Goal: Task Accomplishment & Management: Use online tool/utility

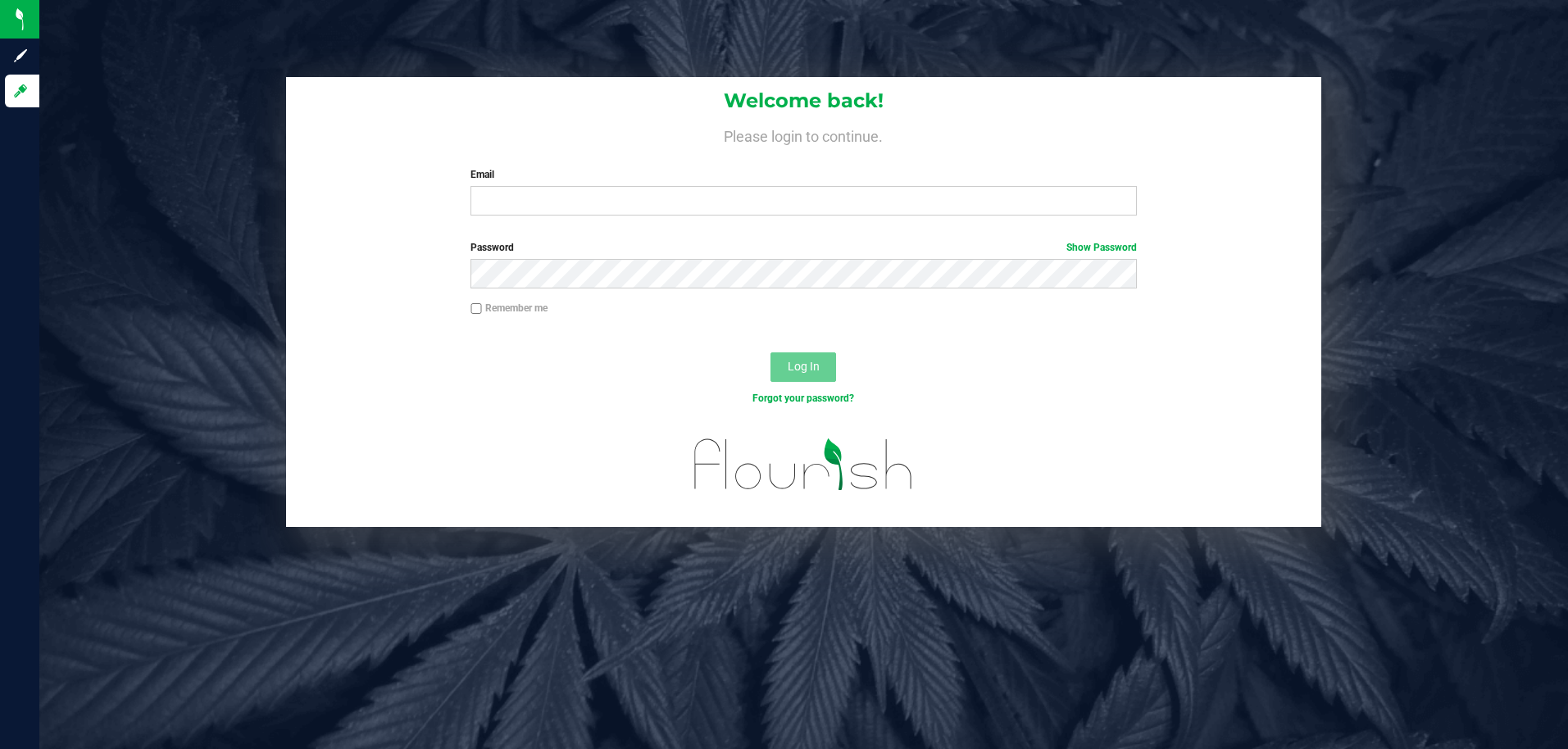
click at [681, 220] on div "Welcome back! Please login to continue. Email Required Please format your email…" at bounding box center [803, 153] width 1035 height 152
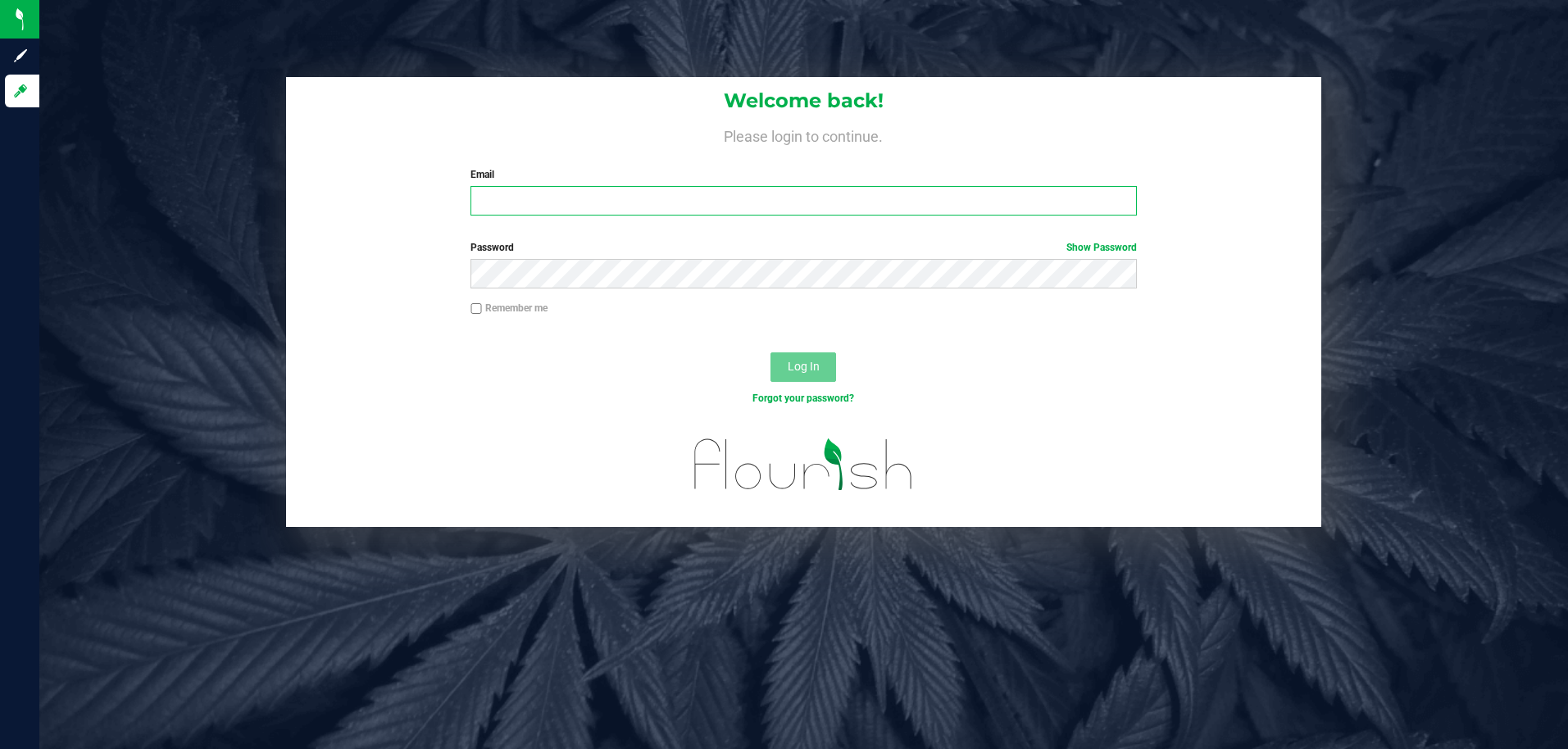
click at [681, 208] on input "Email" at bounding box center [802, 200] width 665 height 29
type input "[EMAIL_ADDRESS][DOMAIN_NAME]"
click at [770, 353] on button "Log In" at bounding box center [803, 367] width 66 height 29
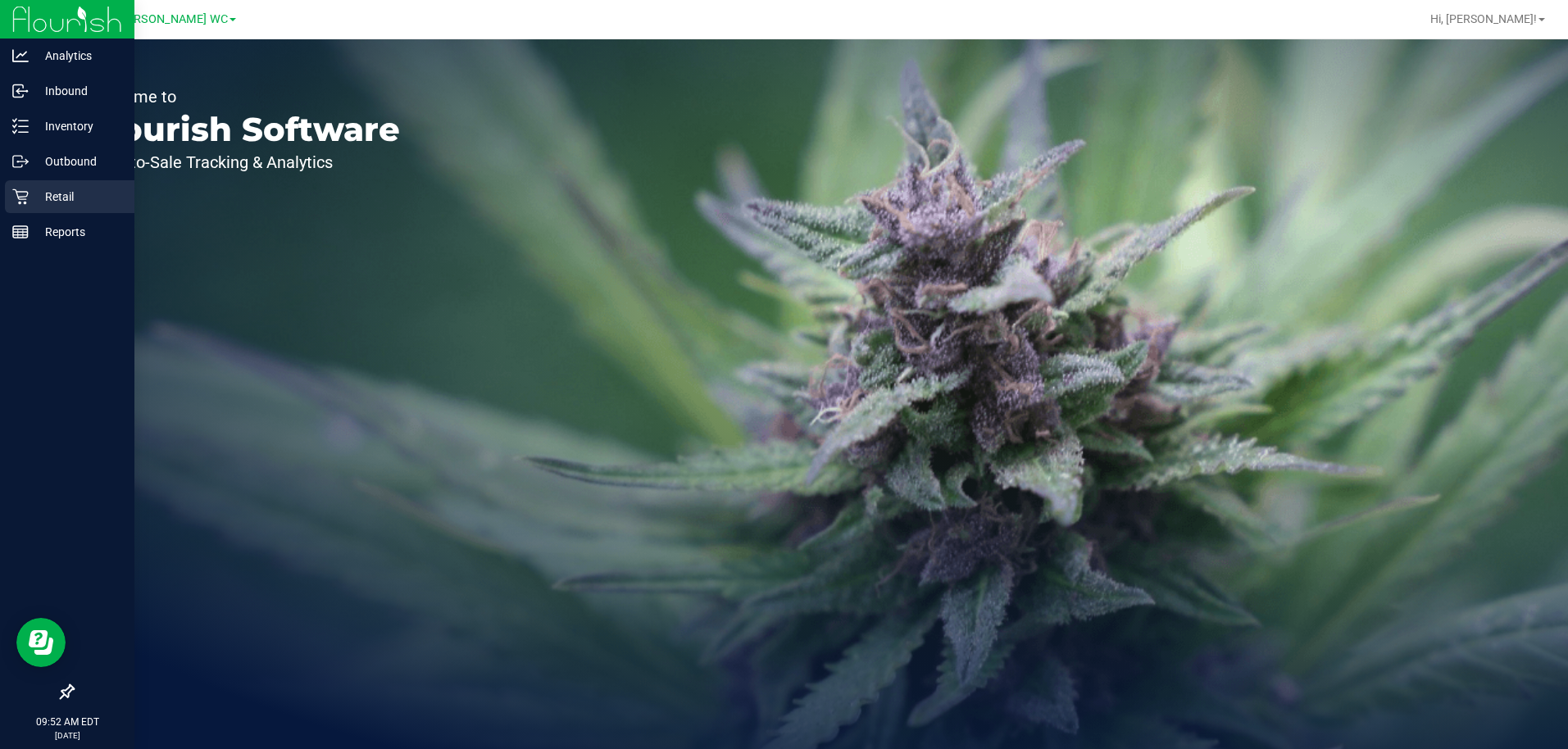
click at [22, 201] on icon at bounding box center [20, 196] width 16 height 16
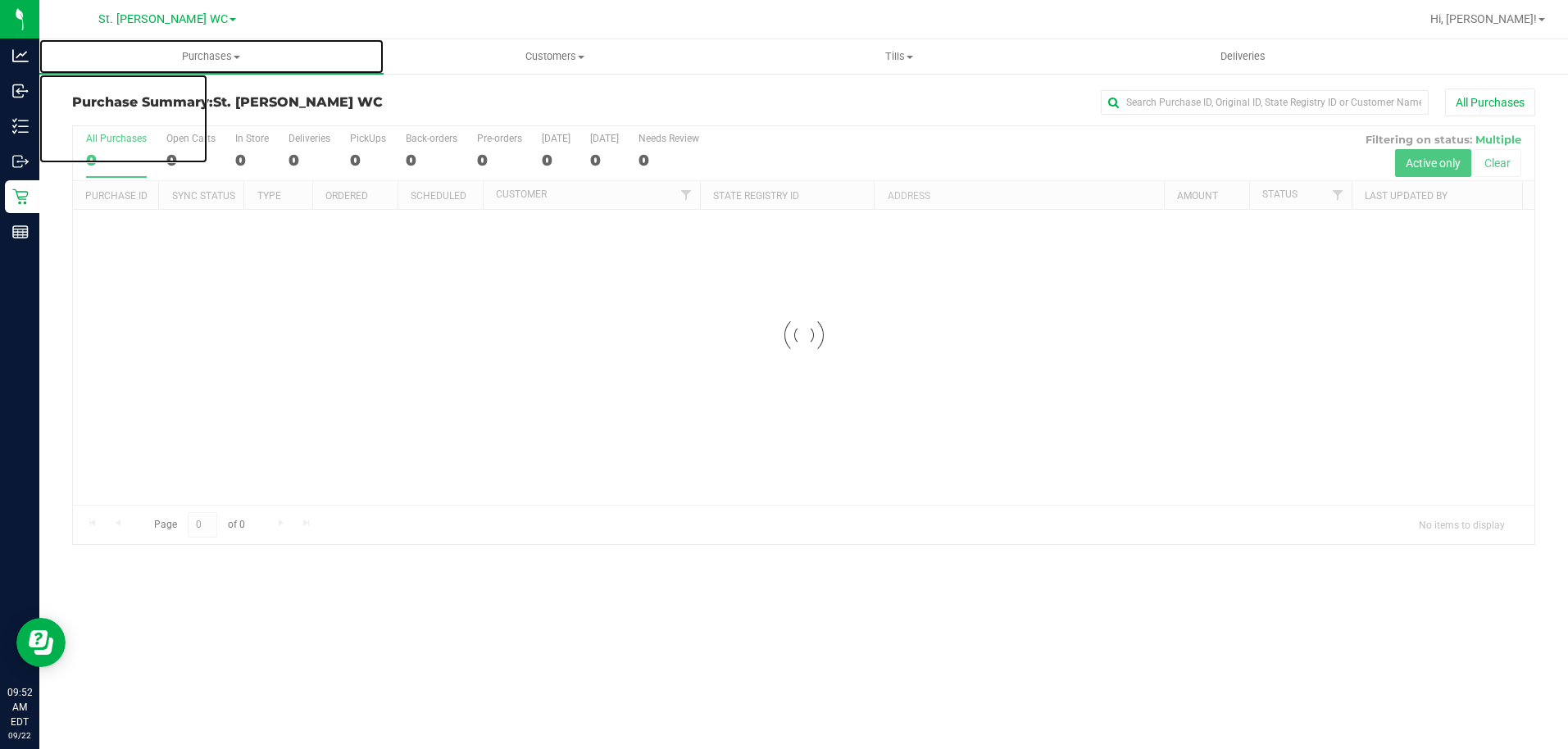
click at [200, 69] on uib-tab-heading "Purchases Summary of purchases Fulfillment All purchases" at bounding box center [211, 56] width 344 height 35
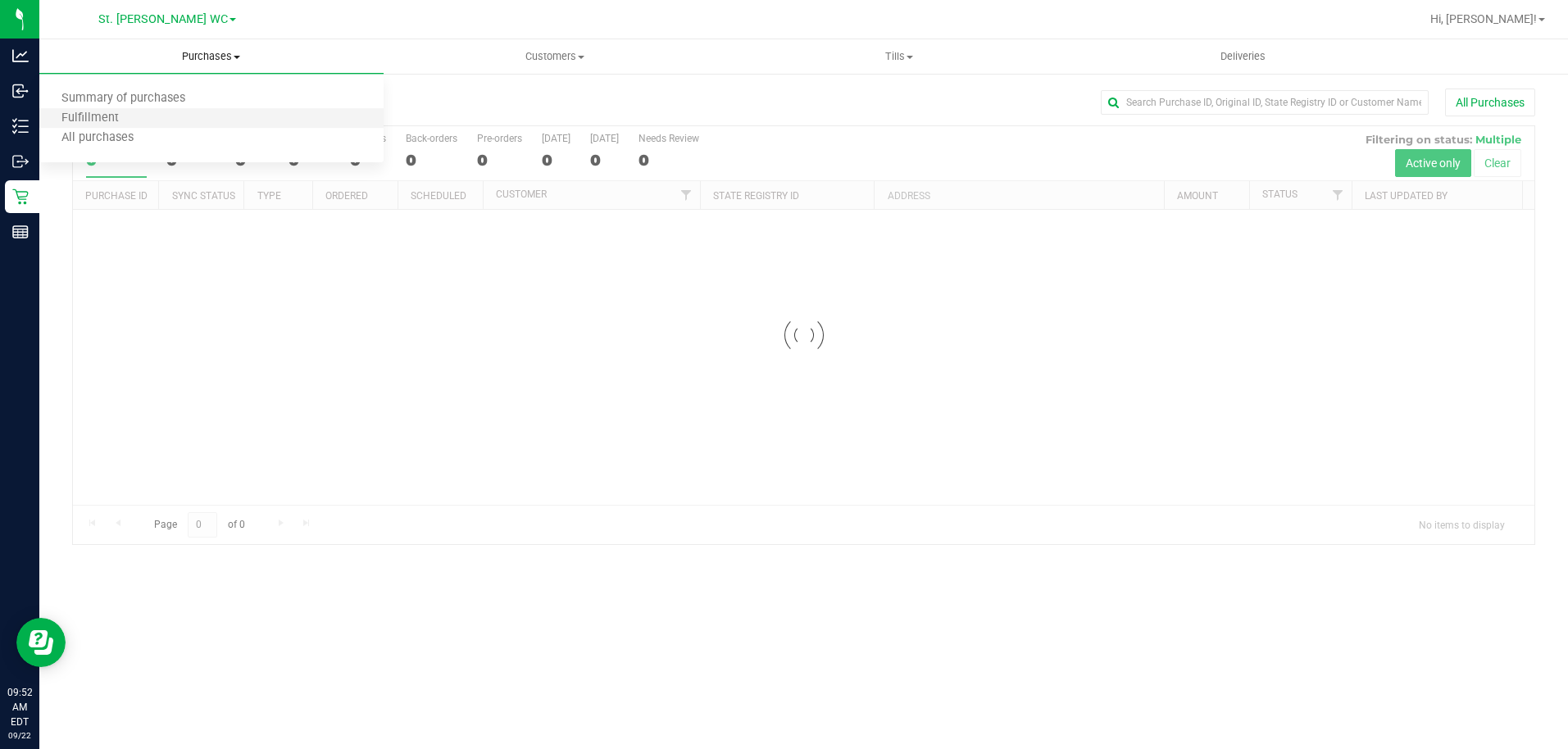
click at [184, 117] on li "Fulfillment" at bounding box center [211, 118] width 344 height 20
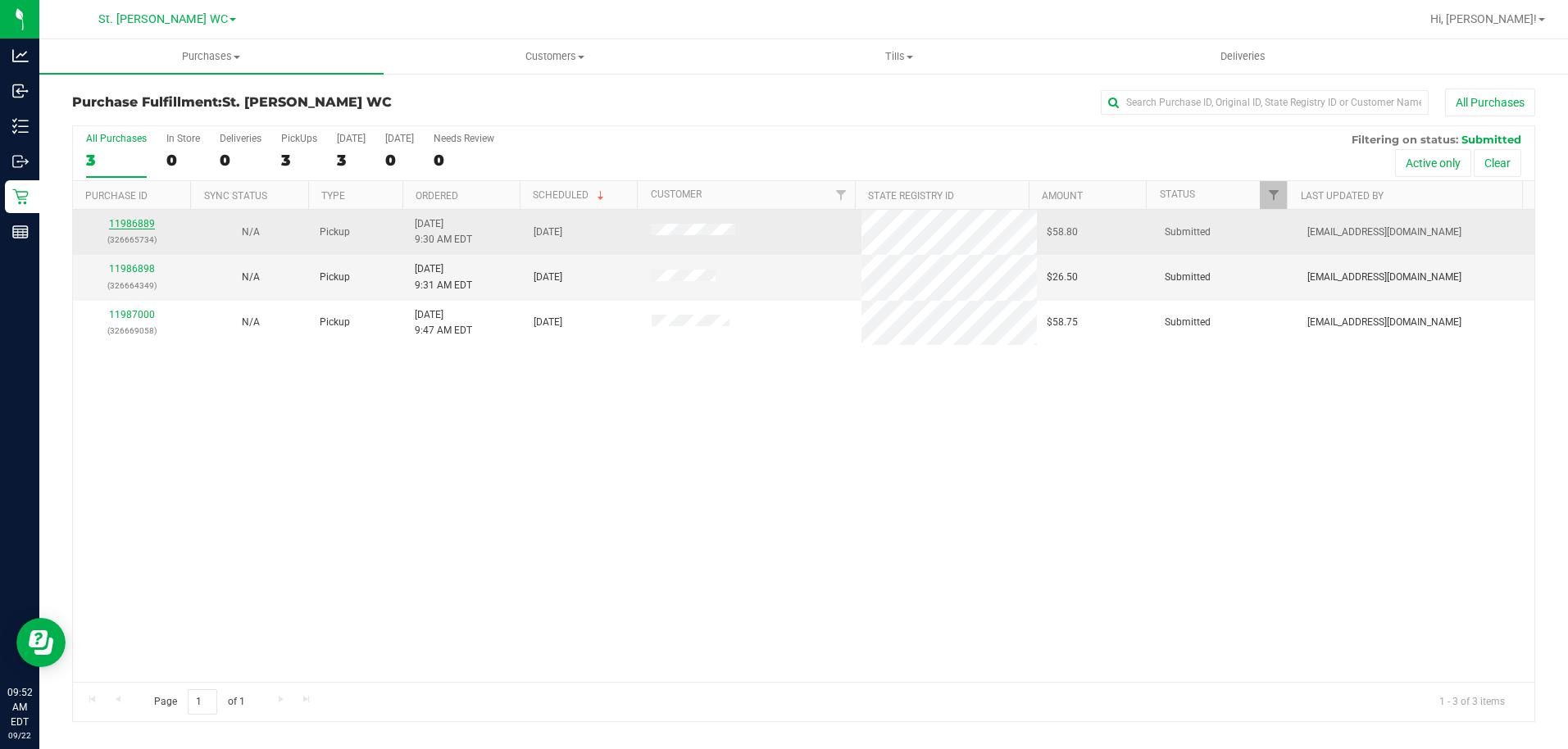
click at [151, 220] on link "11986889" at bounding box center [131, 223] width 46 height 11
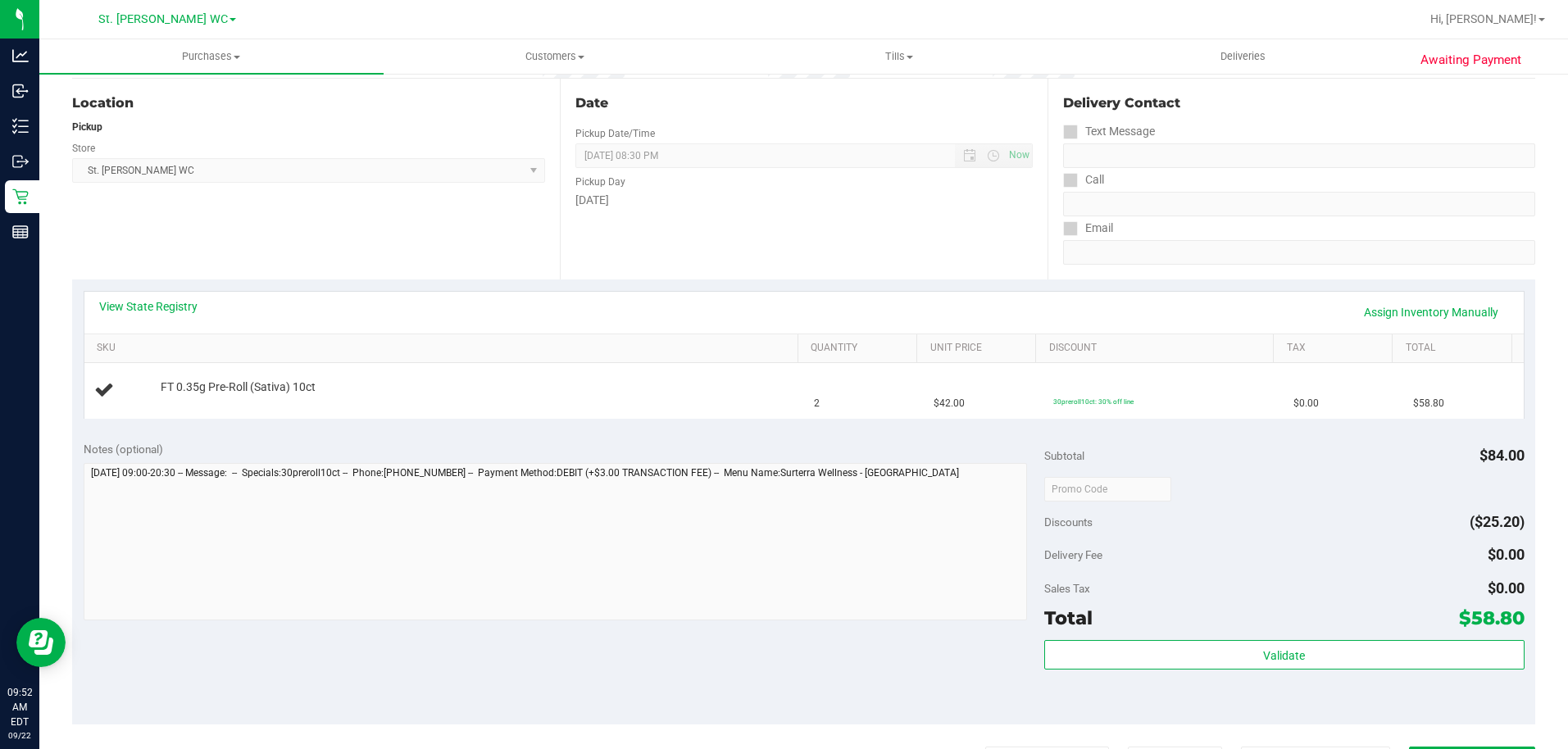
scroll to position [246, 0]
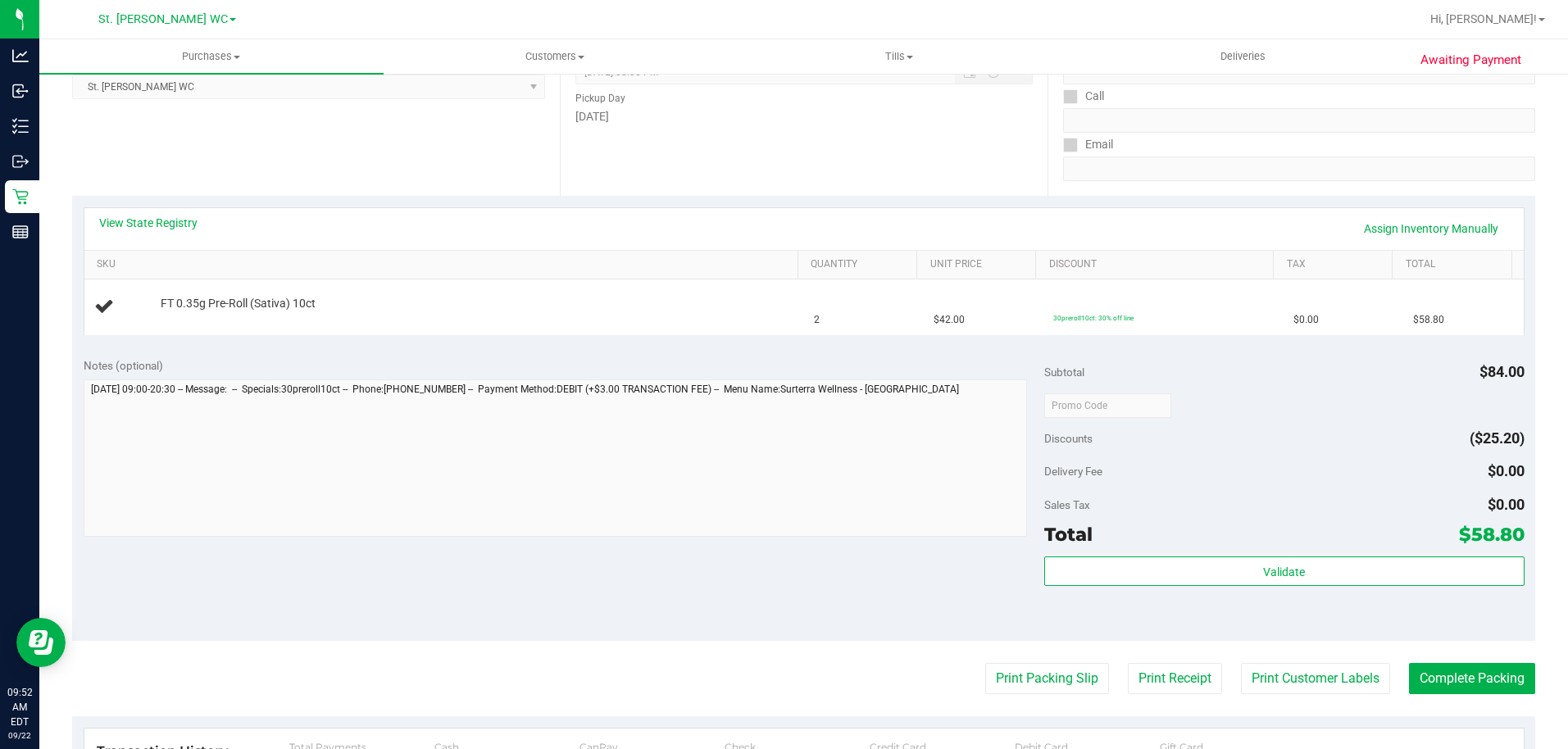
drag, startPoint x: 1029, startPoint y: 634, endPoint x: 1029, endPoint y: 644, distance: 10.0
click at [1029, 636] on div "Notes (optional) Subtotal $84.00 Discounts ($25.20) Delivery Fee $0.00 Sales Ta…" at bounding box center [803, 494] width 1463 height 295
click at [1031, 664] on purchase-details "Back Edit Purchase Cancel Purchase View Profile # 11986889 BioTrack ID: - Submi…" at bounding box center [803, 433] width 1463 height 1181
click at [1031, 664] on button "Print Packing Slip" at bounding box center [1047, 679] width 124 height 31
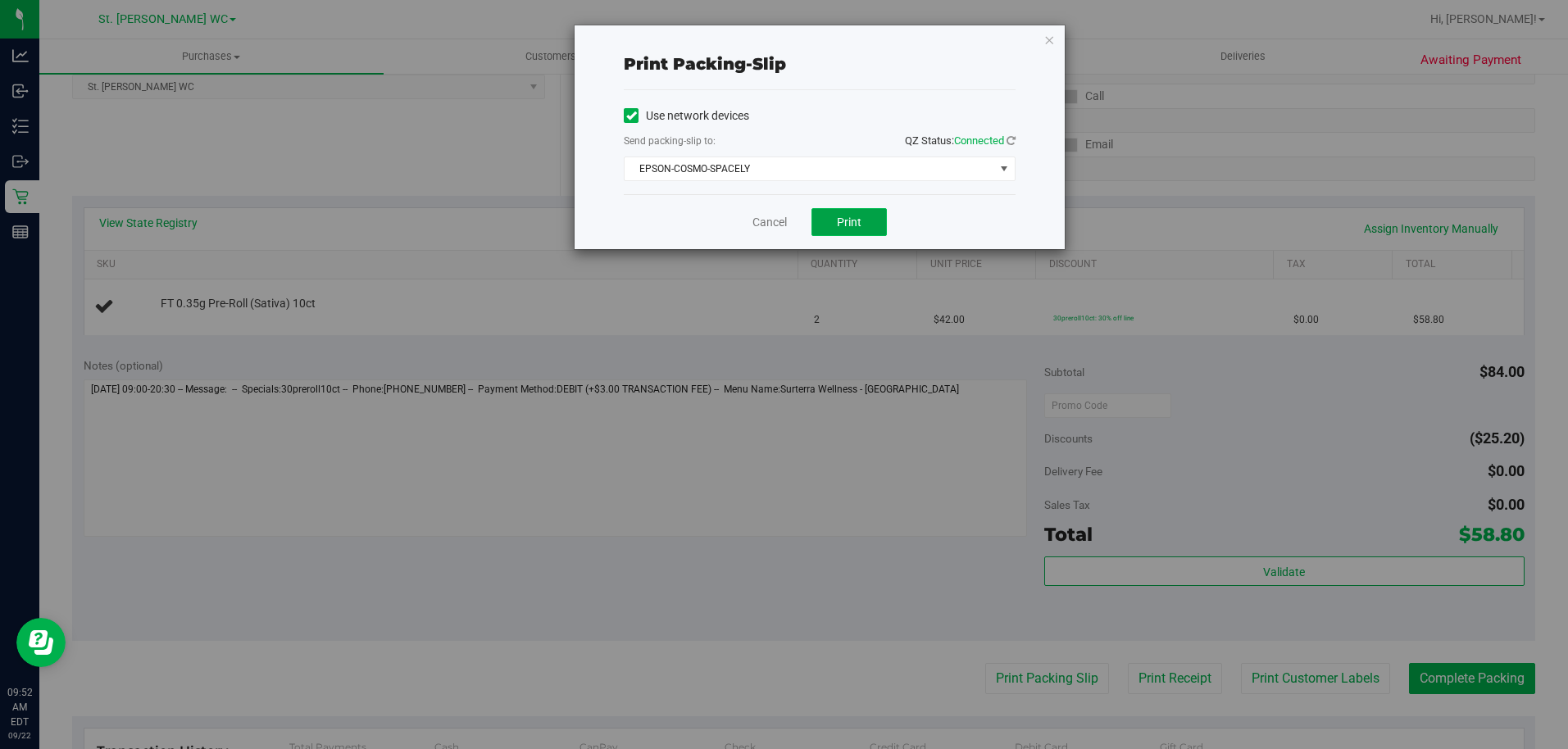
click at [828, 222] on button "Print" at bounding box center [849, 222] width 75 height 28
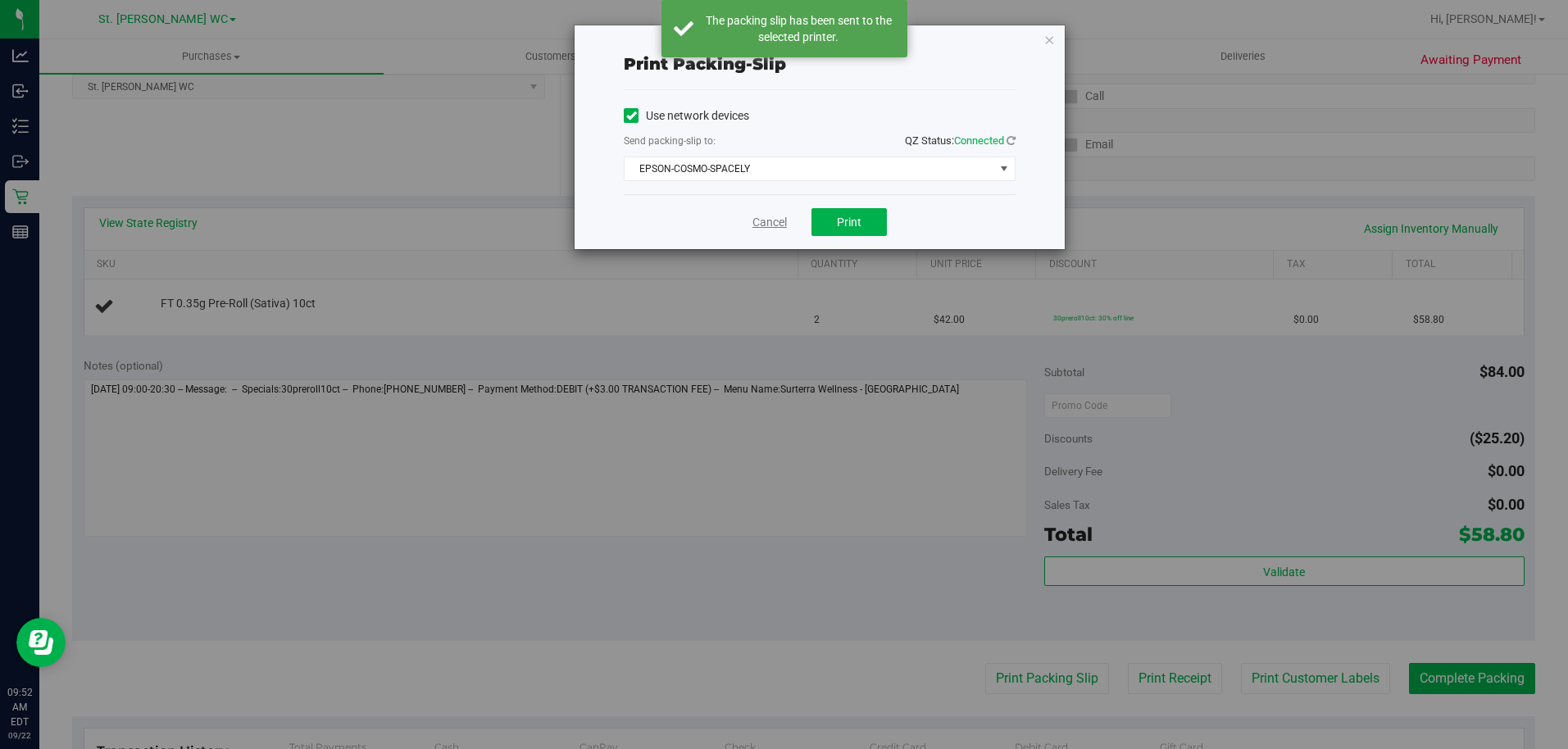
click at [779, 221] on link "Cancel" at bounding box center [769, 222] width 35 height 17
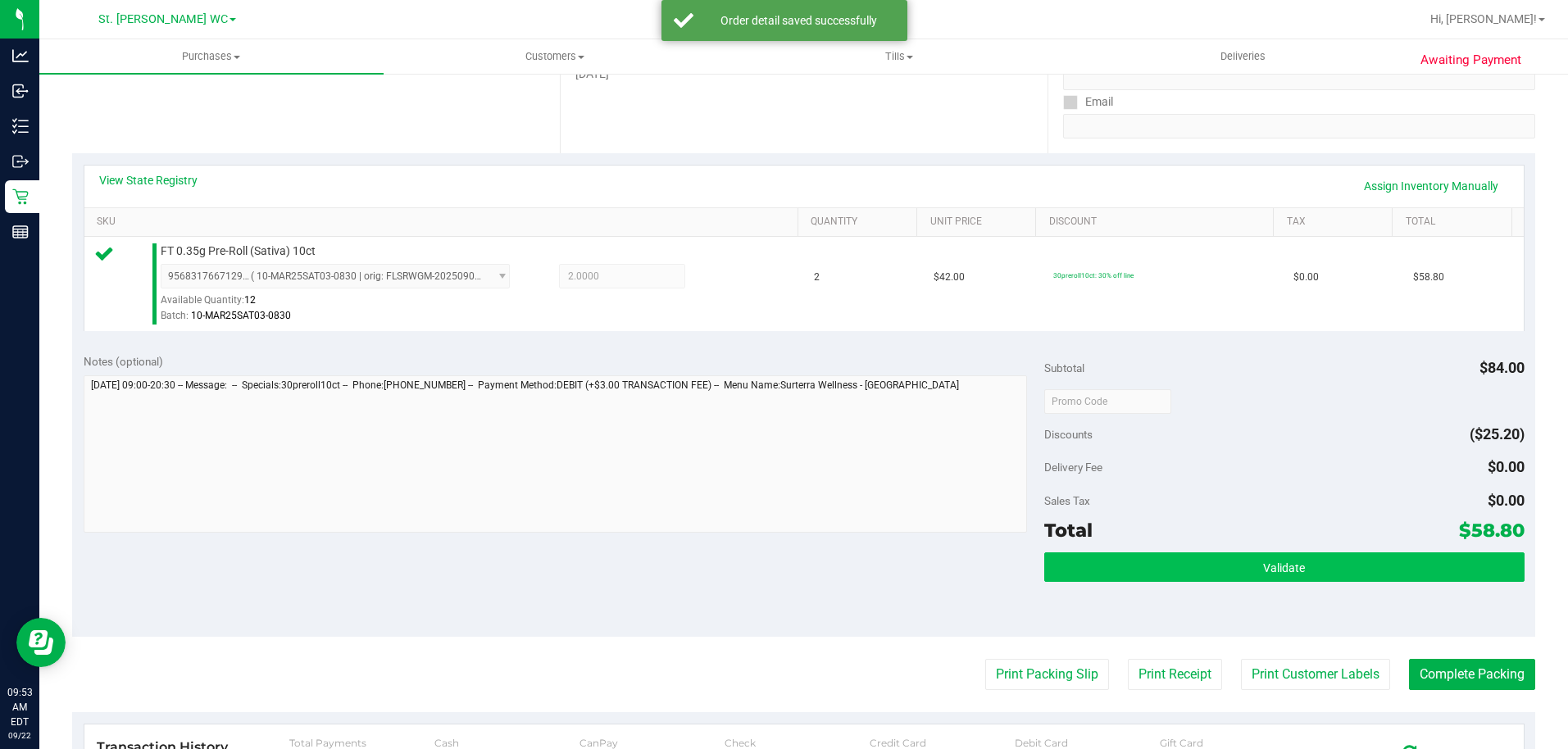
scroll to position [328, 0]
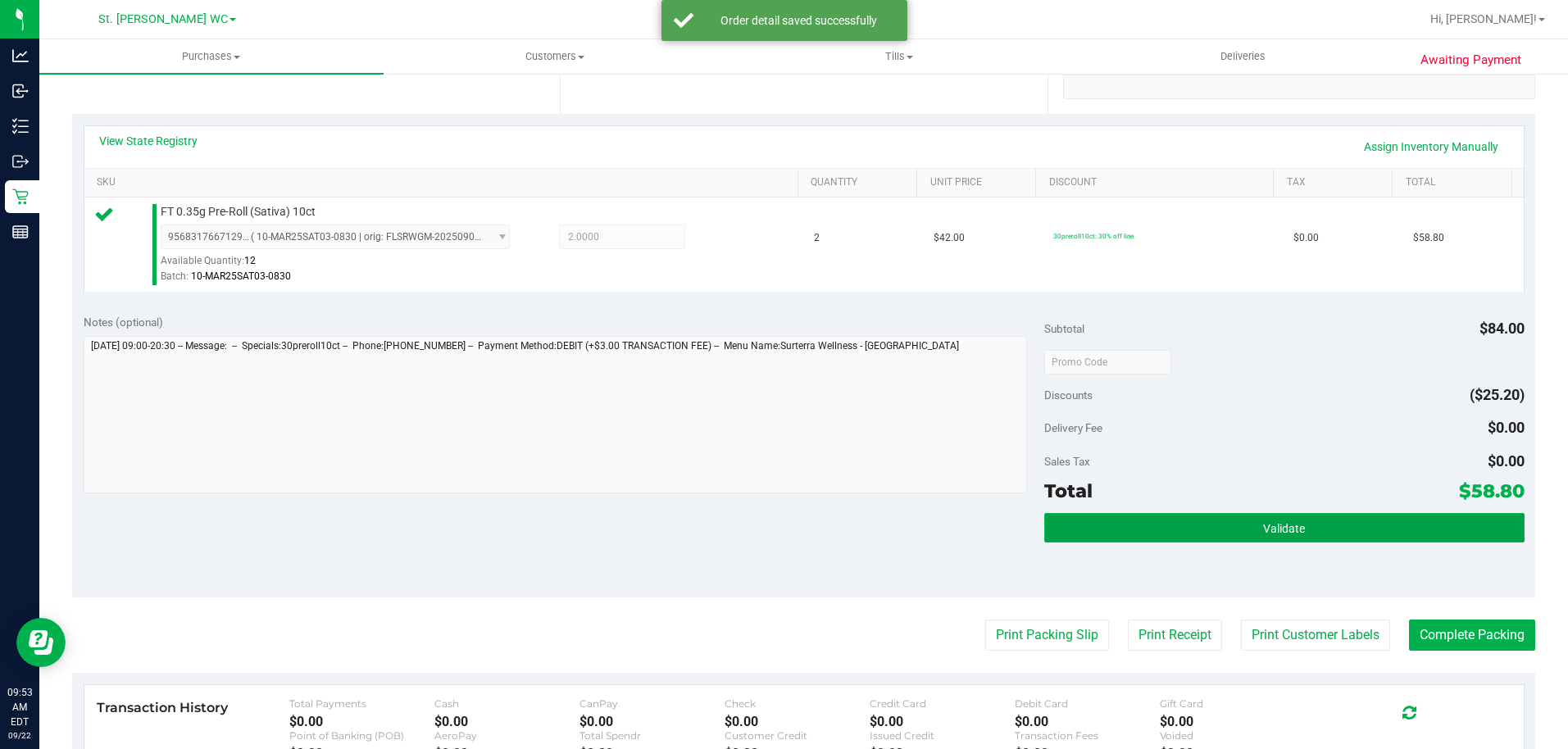
click at [1345, 528] on button "Validate" at bounding box center [1285, 527] width 480 height 29
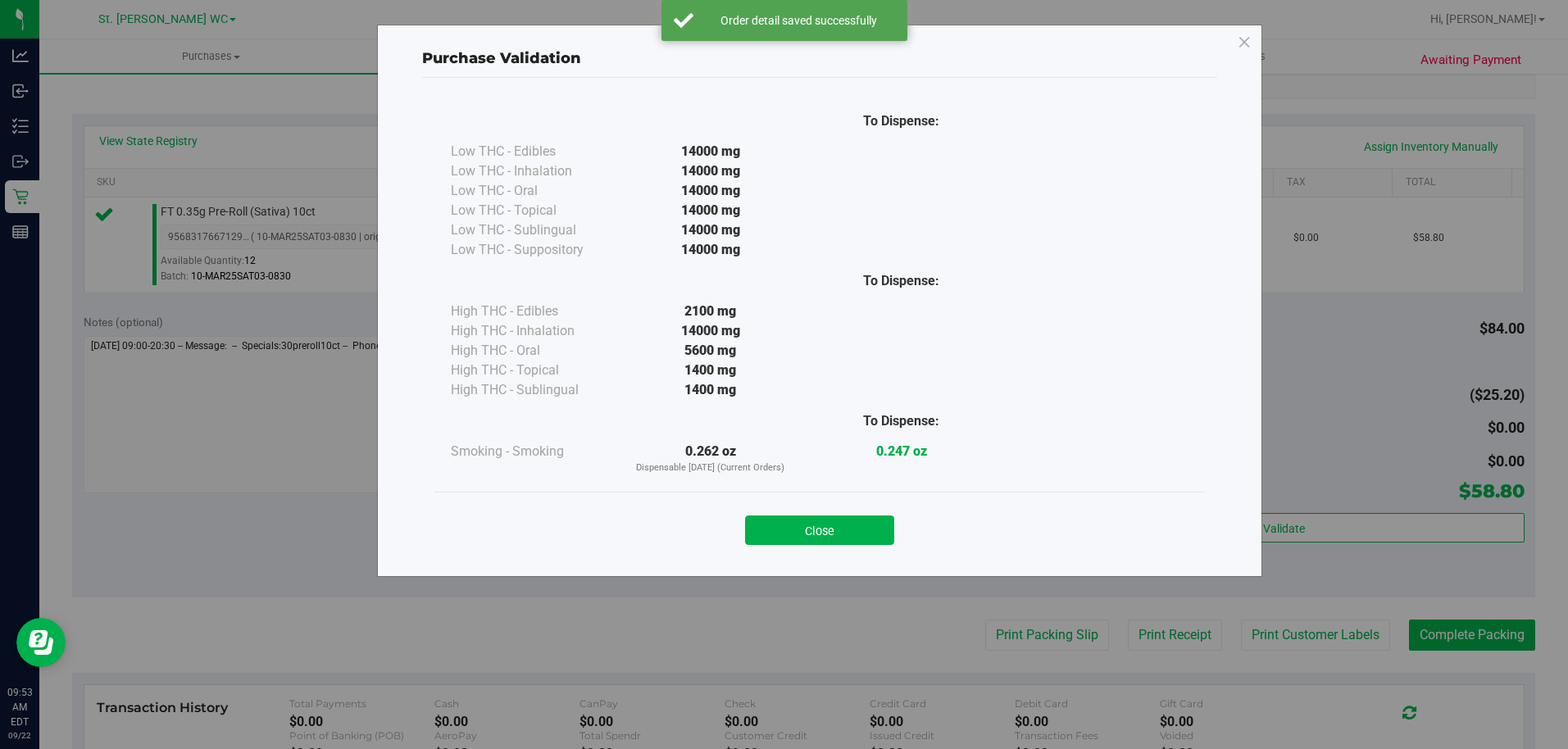
click at [880, 551] on div "Close" at bounding box center [819, 525] width 770 height 67
click at [879, 550] on div "Close" at bounding box center [819, 525] width 770 height 67
click at [876, 543] on button "Close" at bounding box center [819, 529] width 149 height 29
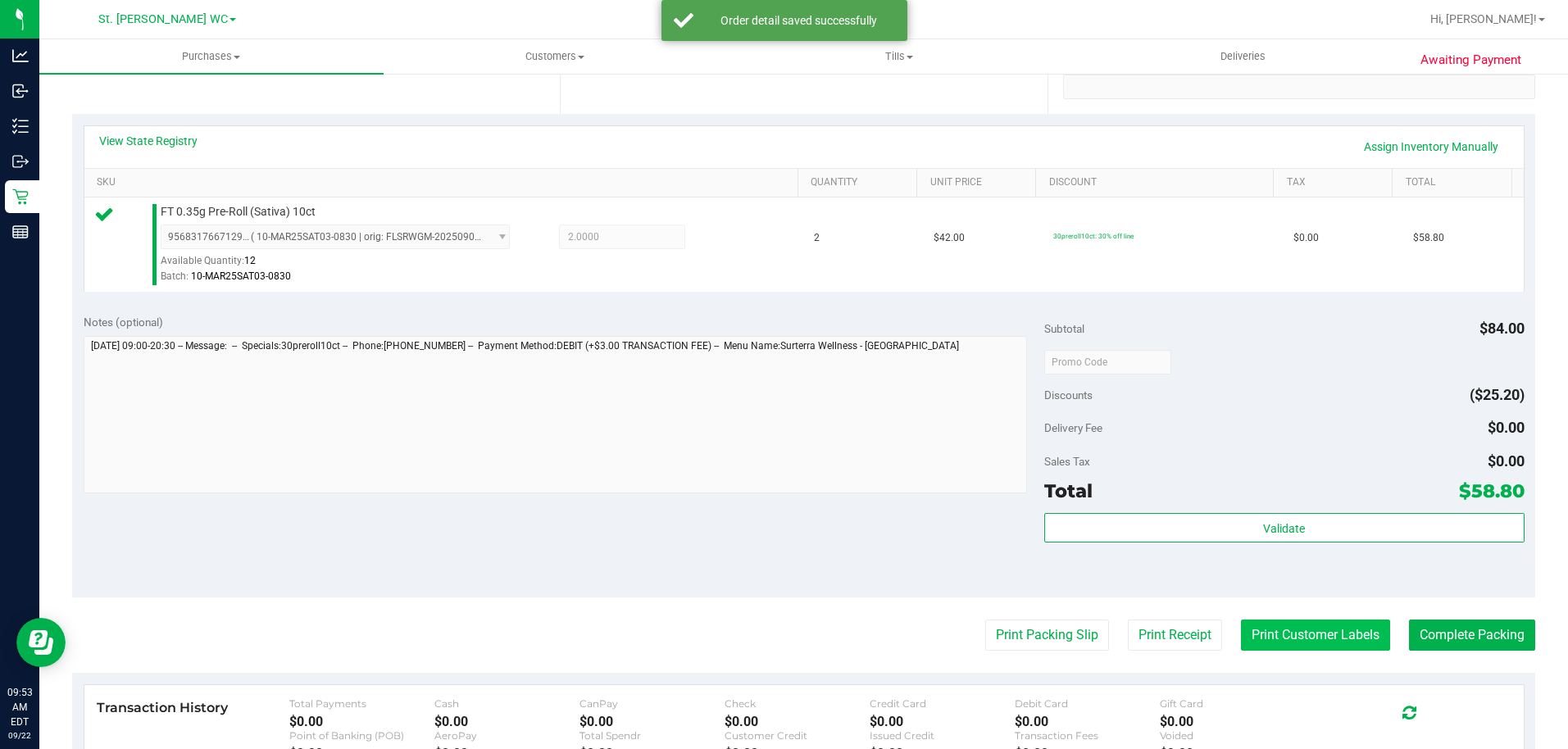
click at [1241, 625] on button "Print Customer Labels" at bounding box center [1316, 634] width 149 height 31
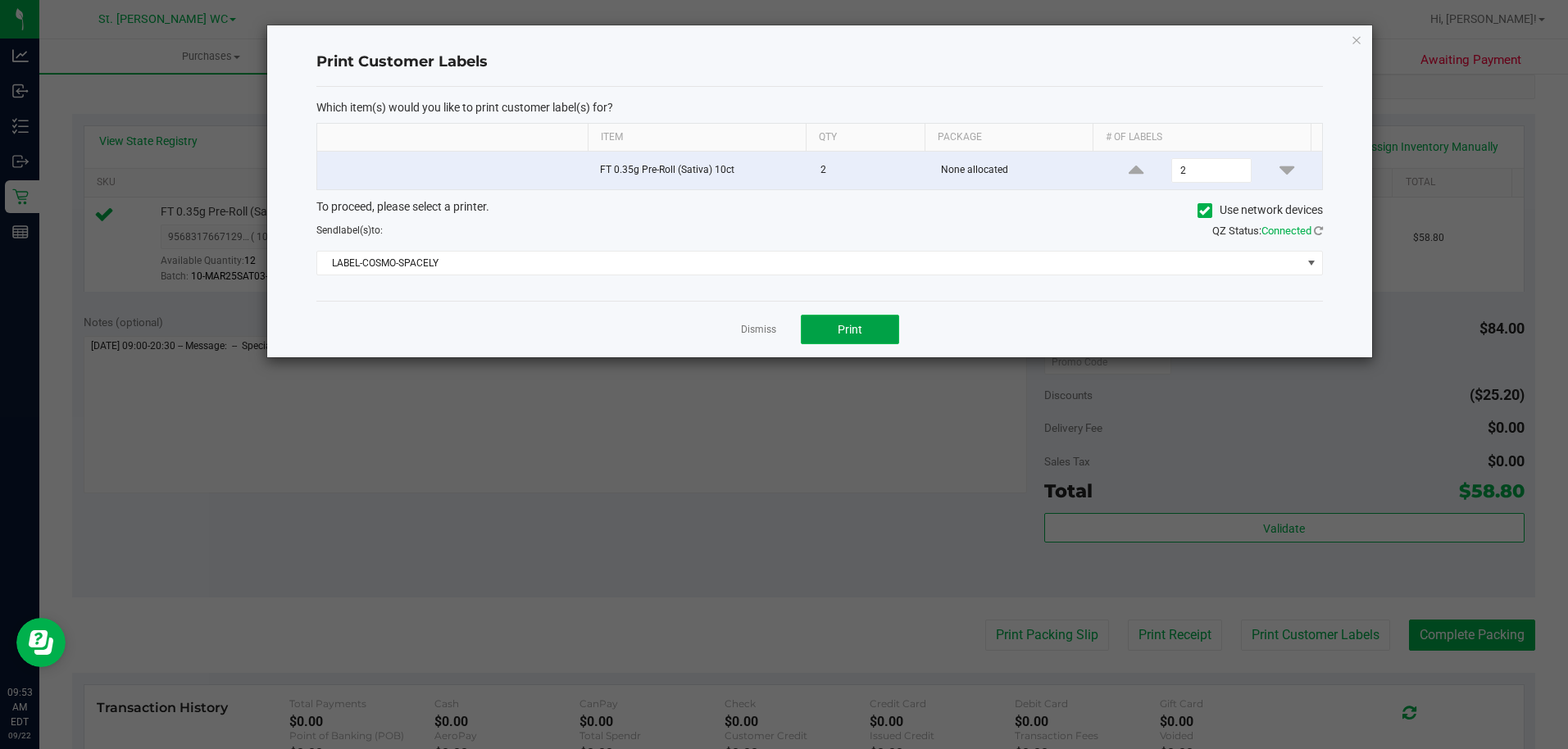
click at [835, 322] on button "Print" at bounding box center [849, 329] width 99 height 29
click at [745, 334] on link "Dismiss" at bounding box center [759, 329] width 36 height 14
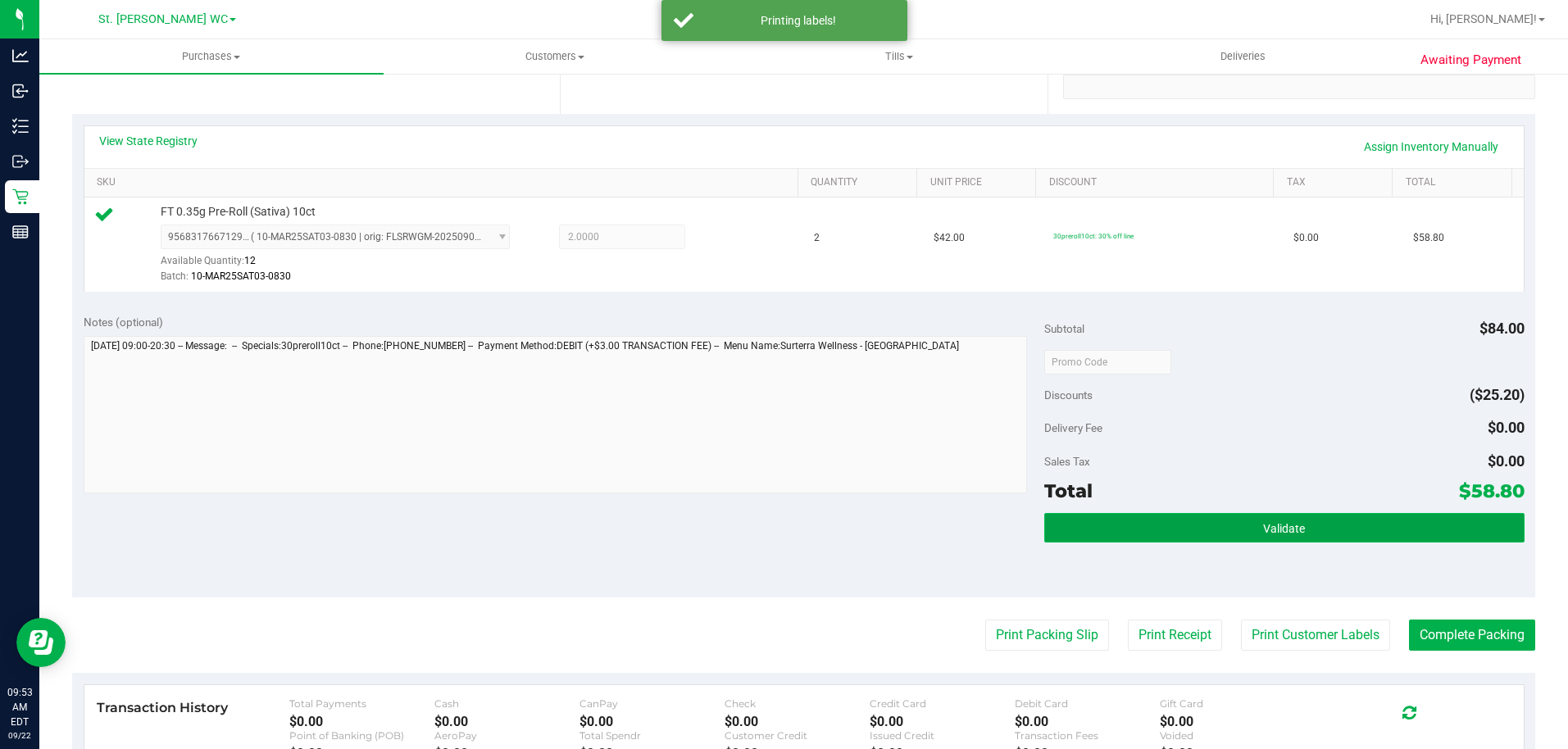
click at [1177, 538] on button "Validate" at bounding box center [1285, 527] width 480 height 29
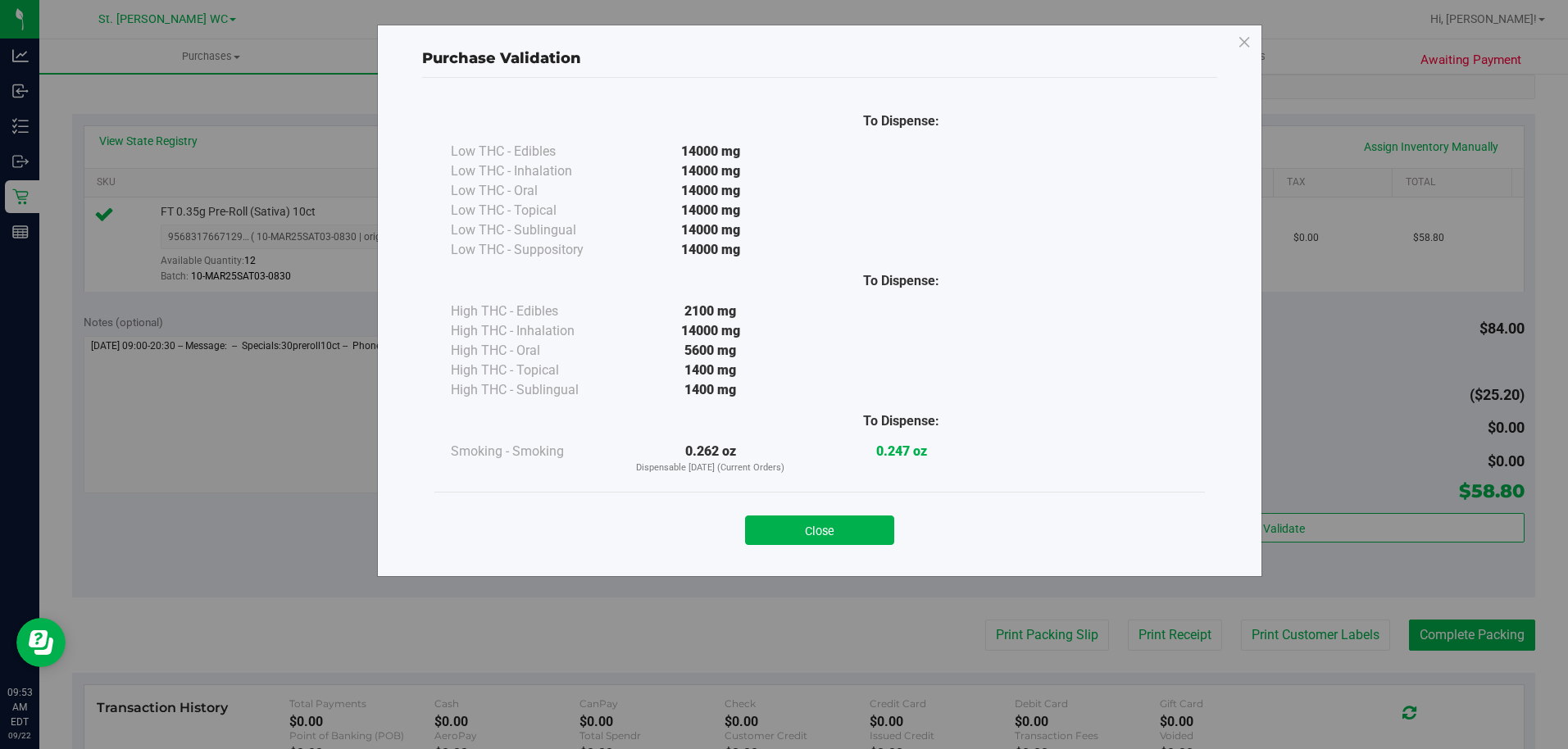
click at [1422, 510] on div "Purchase Validation To Dispense: Low THC - Edibles 14000 mg" at bounding box center [790, 374] width 1580 height 749
click at [828, 548] on div "Close" at bounding box center [819, 525] width 770 height 67
drag, startPoint x: 822, startPoint y: 536, endPoint x: 800, endPoint y: 523, distance: 25.6
click at [822, 535] on button "Close" at bounding box center [819, 529] width 149 height 29
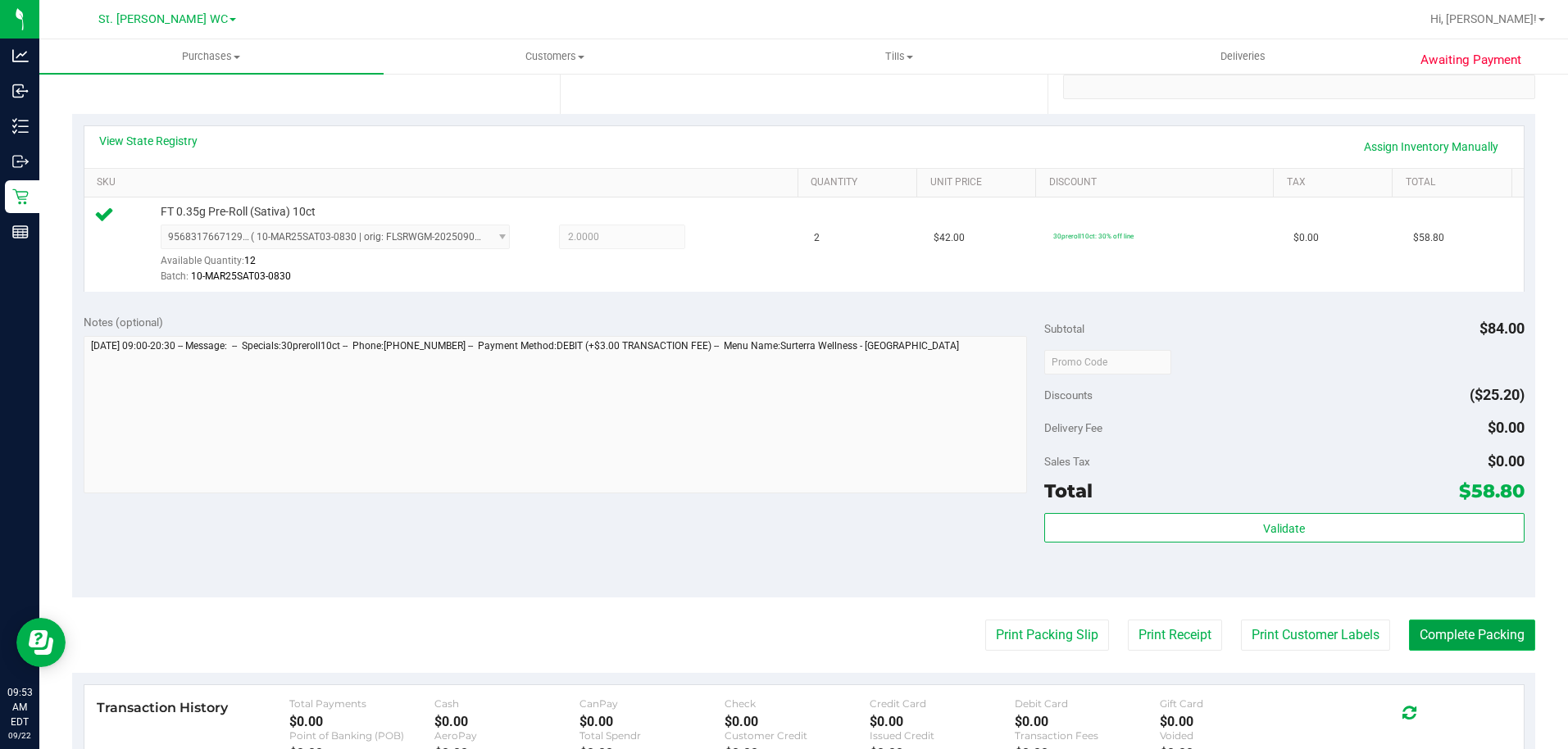
click at [1484, 639] on button "Complete Packing" at bounding box center [1472, 634] width 127 height 31
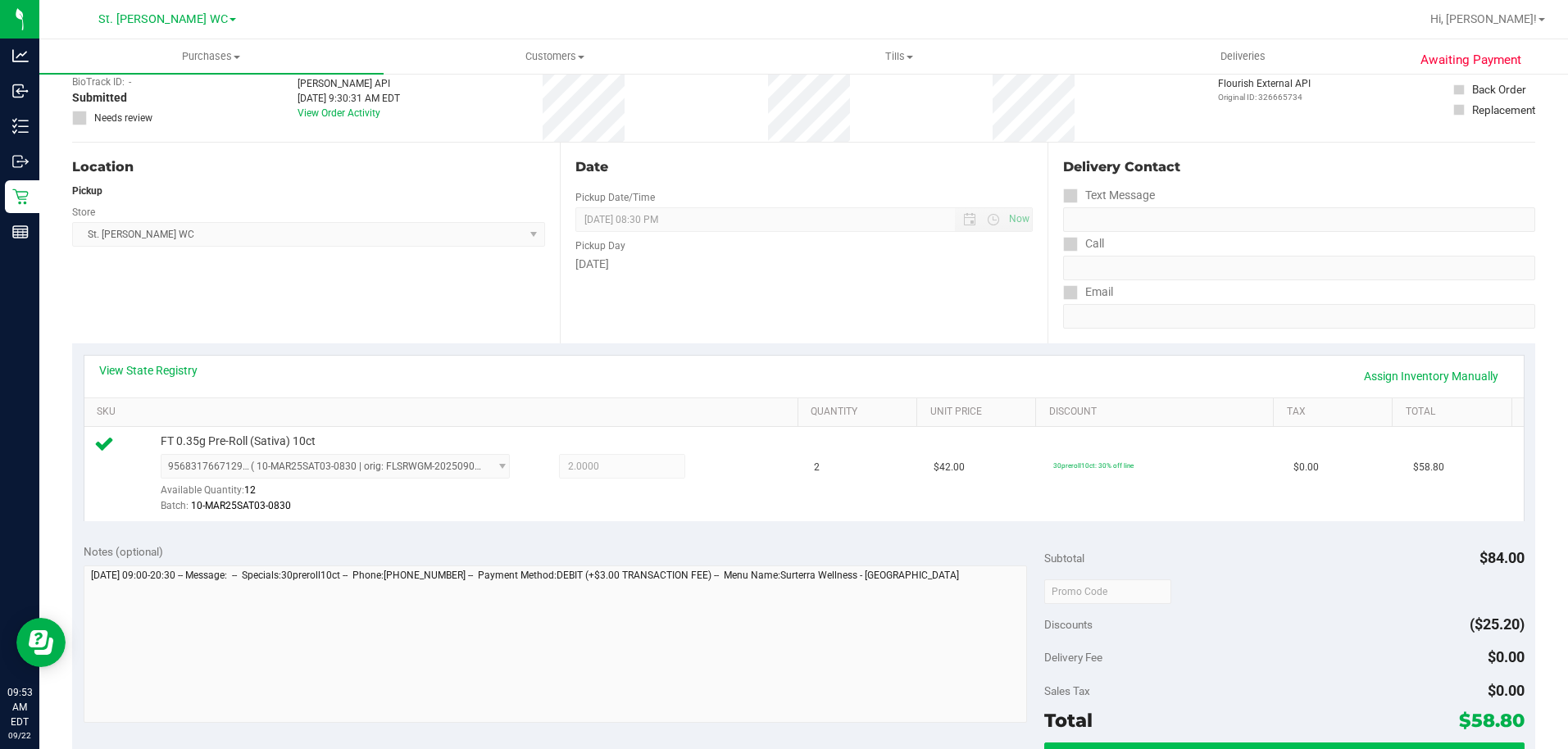
scroll to position [0, 0]
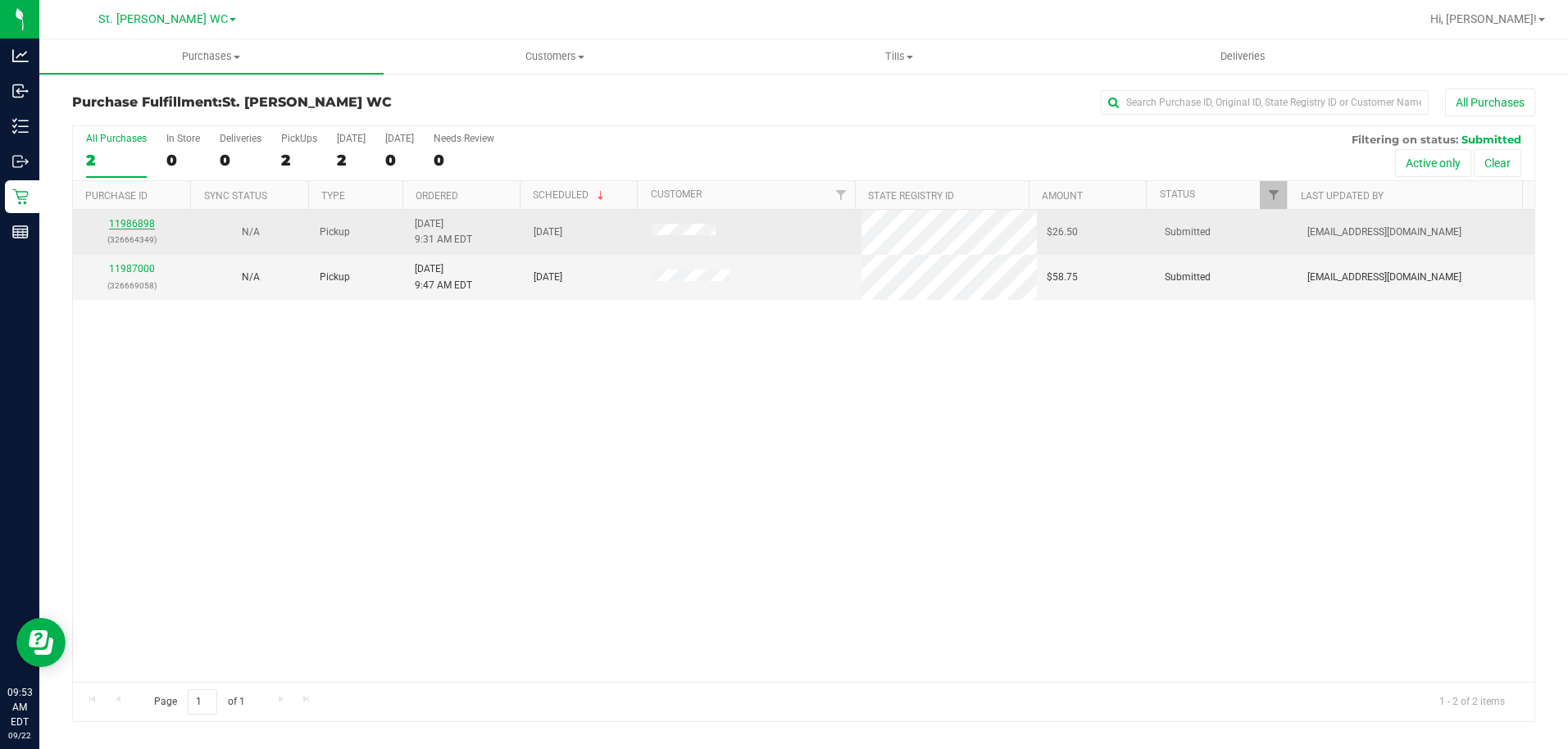
click at [121, 228] on link "11986898" at bounding box center [131, 223] width 46 height 11
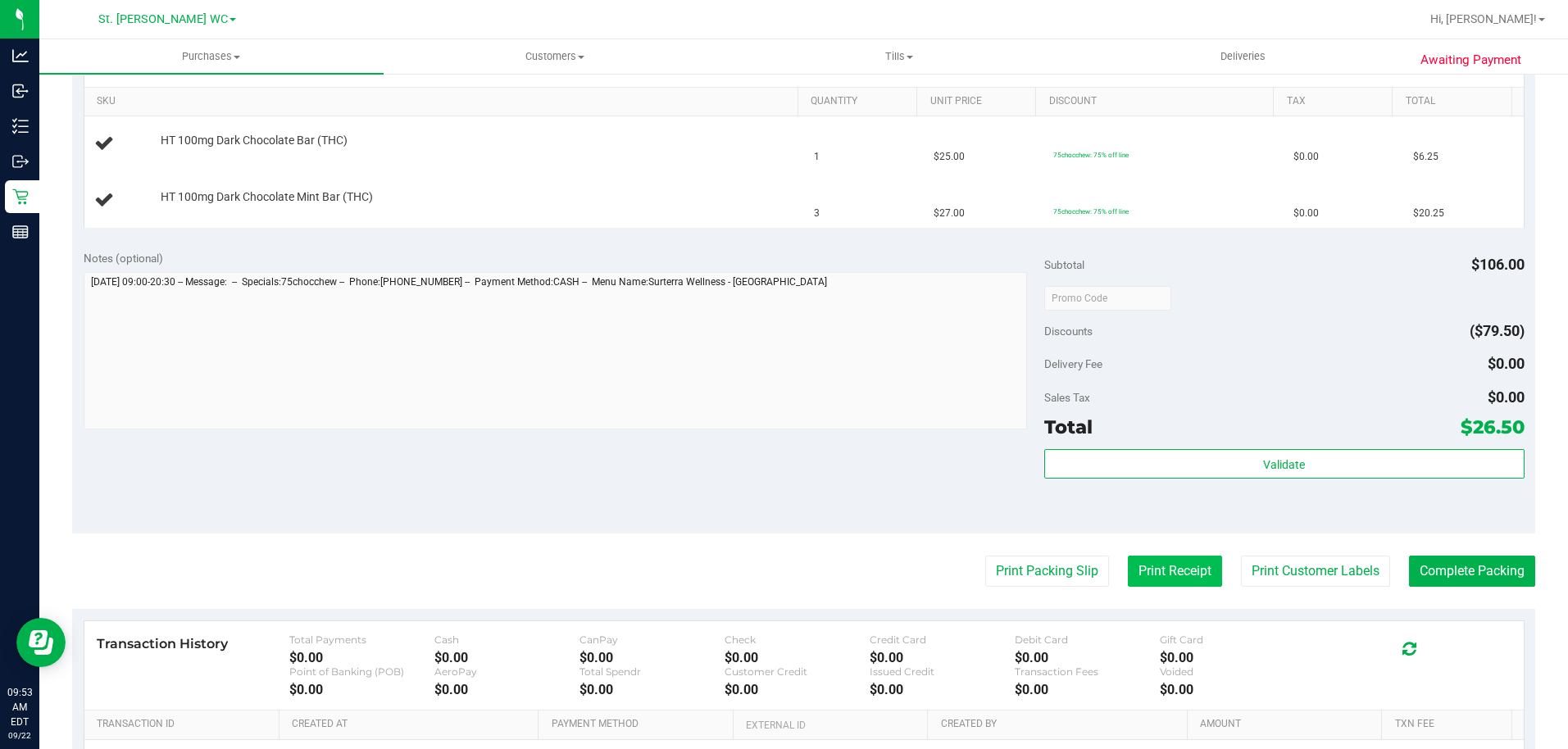
scroll to position [410, 0]
click at [1073, 576] on button "Print Packing Slip" at bounding box center [1047, 570] width 124 height 31
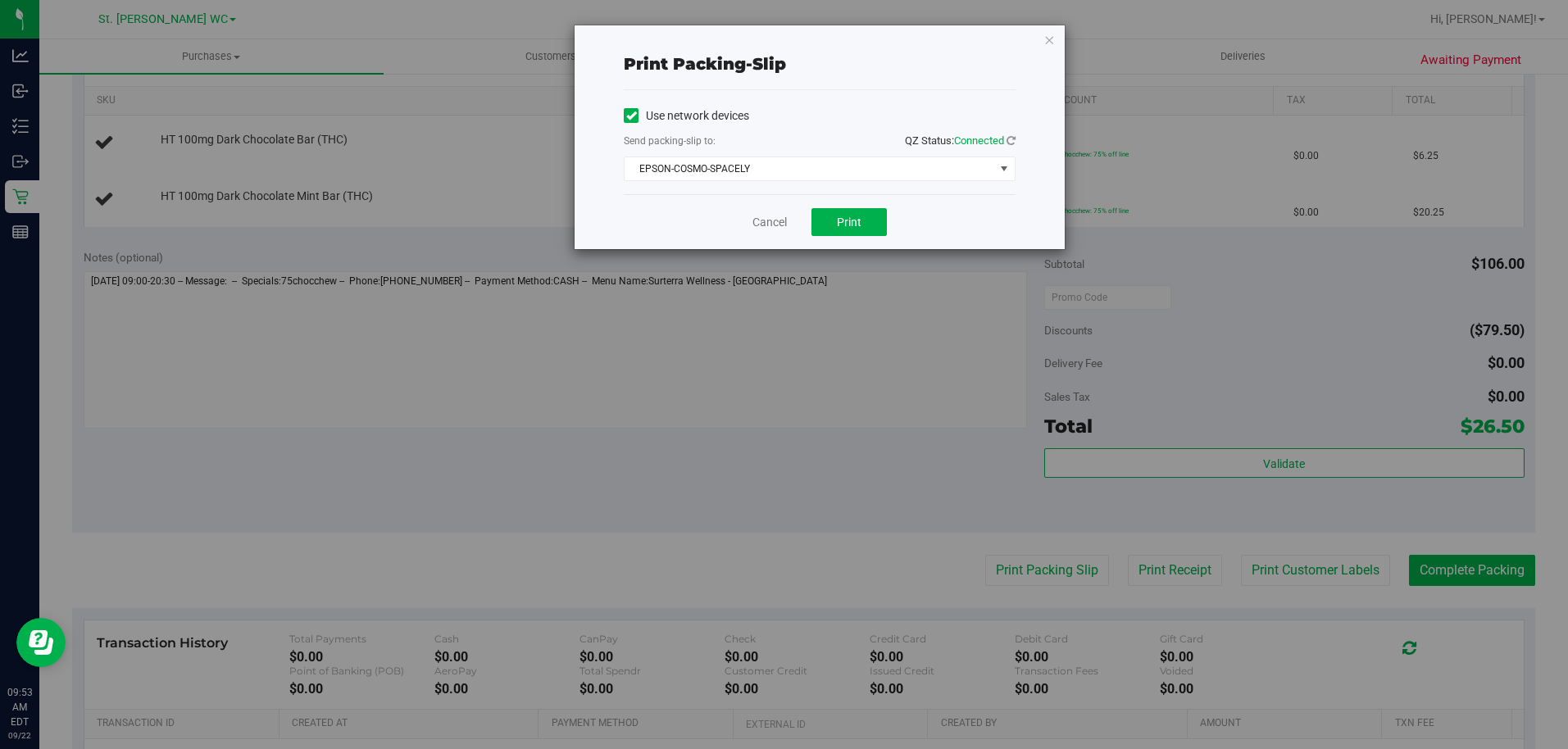
click at [834, 237] on div "Cancel Print" at bounding box center [820, 222] width 392 height 55
click at [833, 230] on button "Print" at bounding box center [849, 222] width 75 height 28
click at [768, 227] on link "Cancel" at bounding box center [769, 222] width 35 height 17
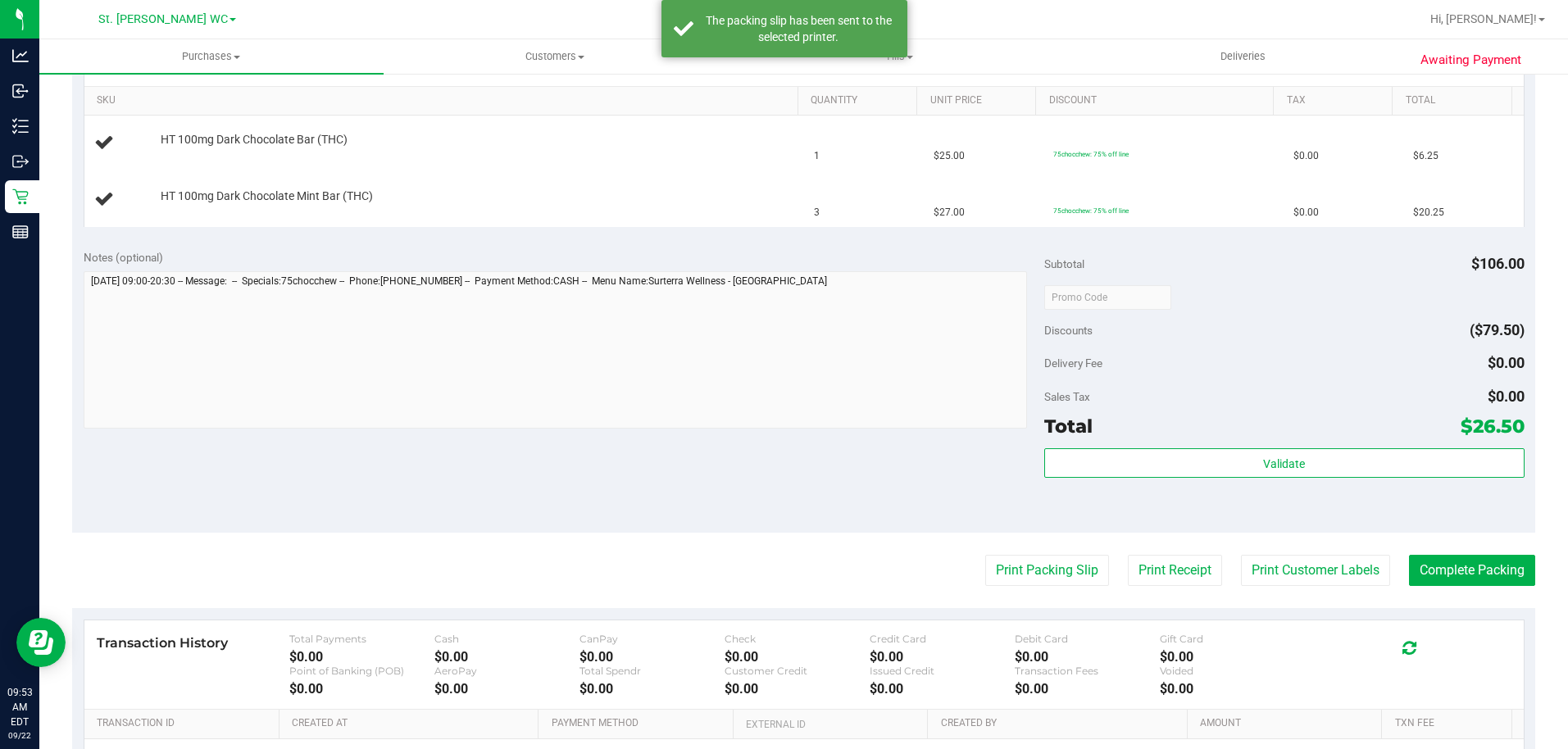
click at [756, 269] on div "Notes (optional)" at bounding box center [564, 342] width 961 height 184
click at [358, 476] on div "Notes (optional) Subtotal $106.00 Discounts ($79.50) Delivery Fee $0.00 Sales T…" at bounding box center [803, 385] width 1463 height 295
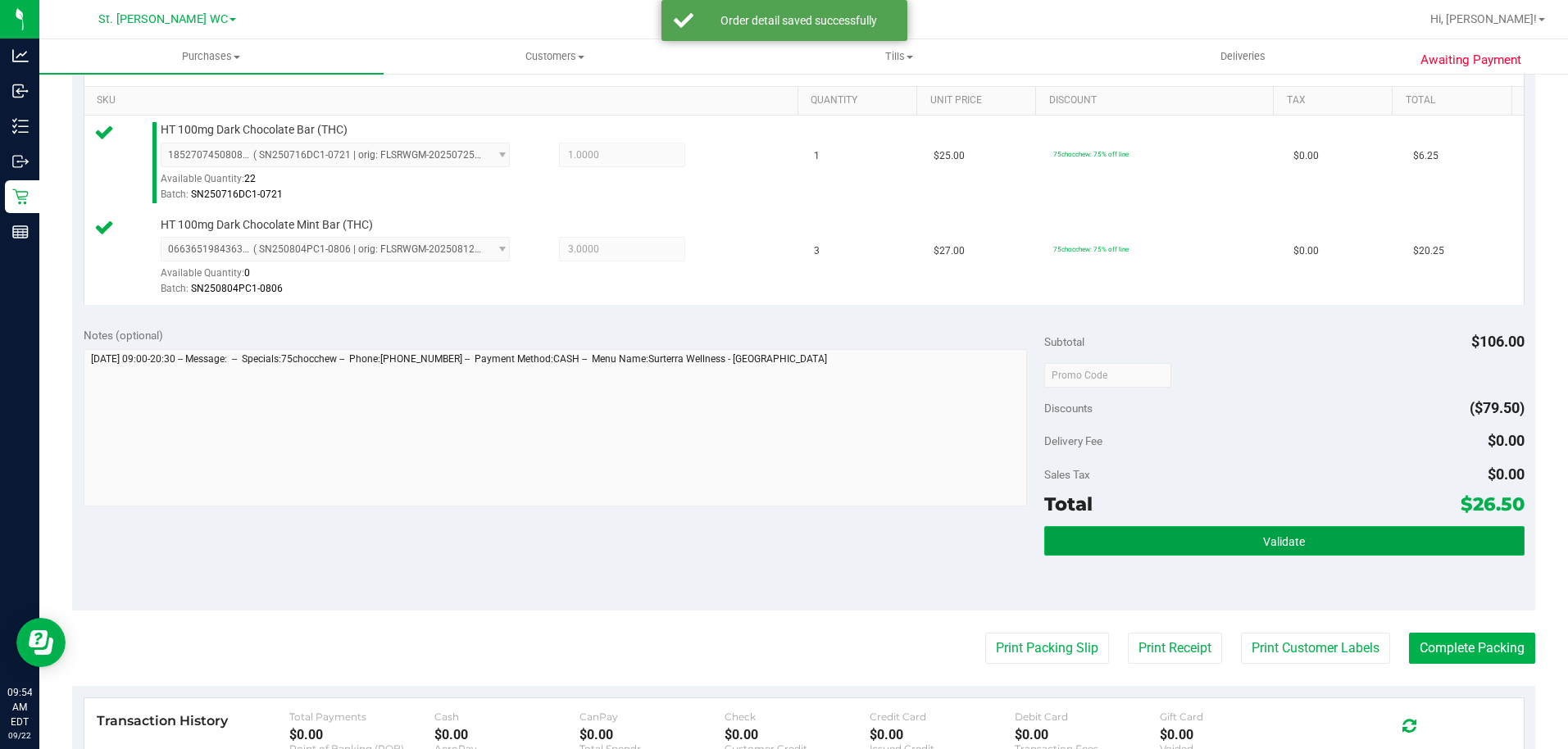
click at [1175, 545] on button "Validate" at bounding box center [1285, 541] width 480 height 29
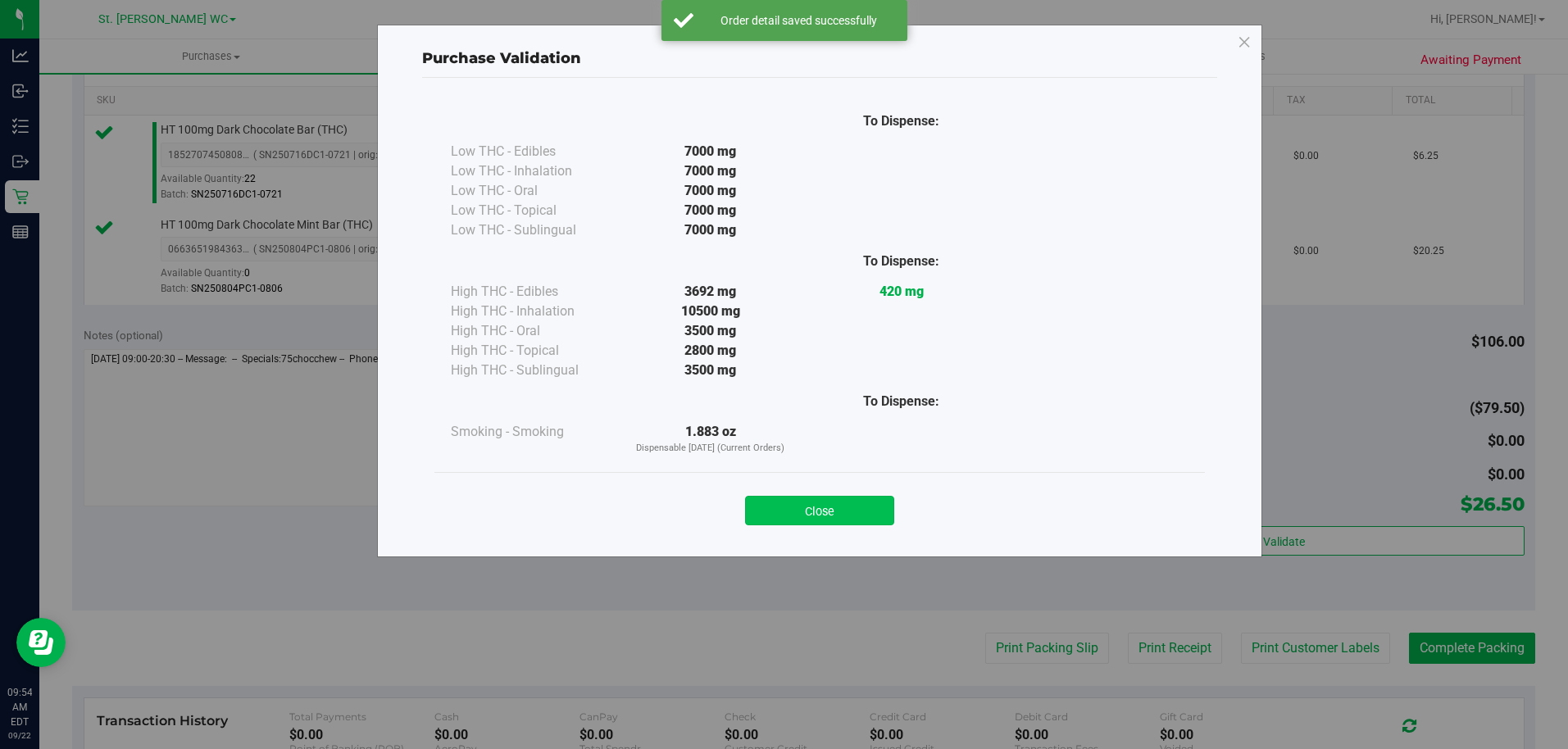
click at [836, 496] on button "Close" at bounding box center [819, 510] width 149 height 29
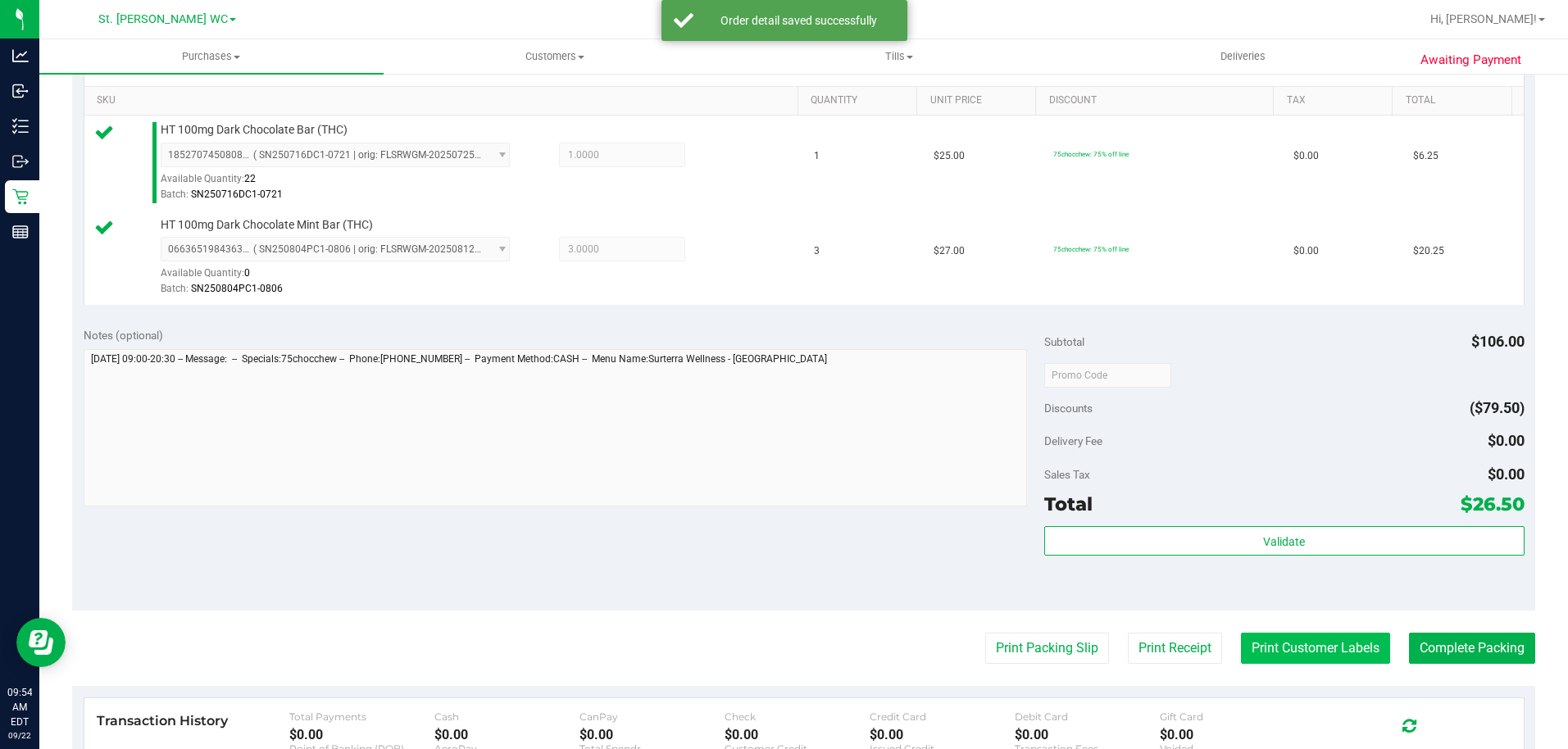
click at [1293, 634] on button "Print Customer Labels" at bounding box center [1316, 648] width 149 height 31
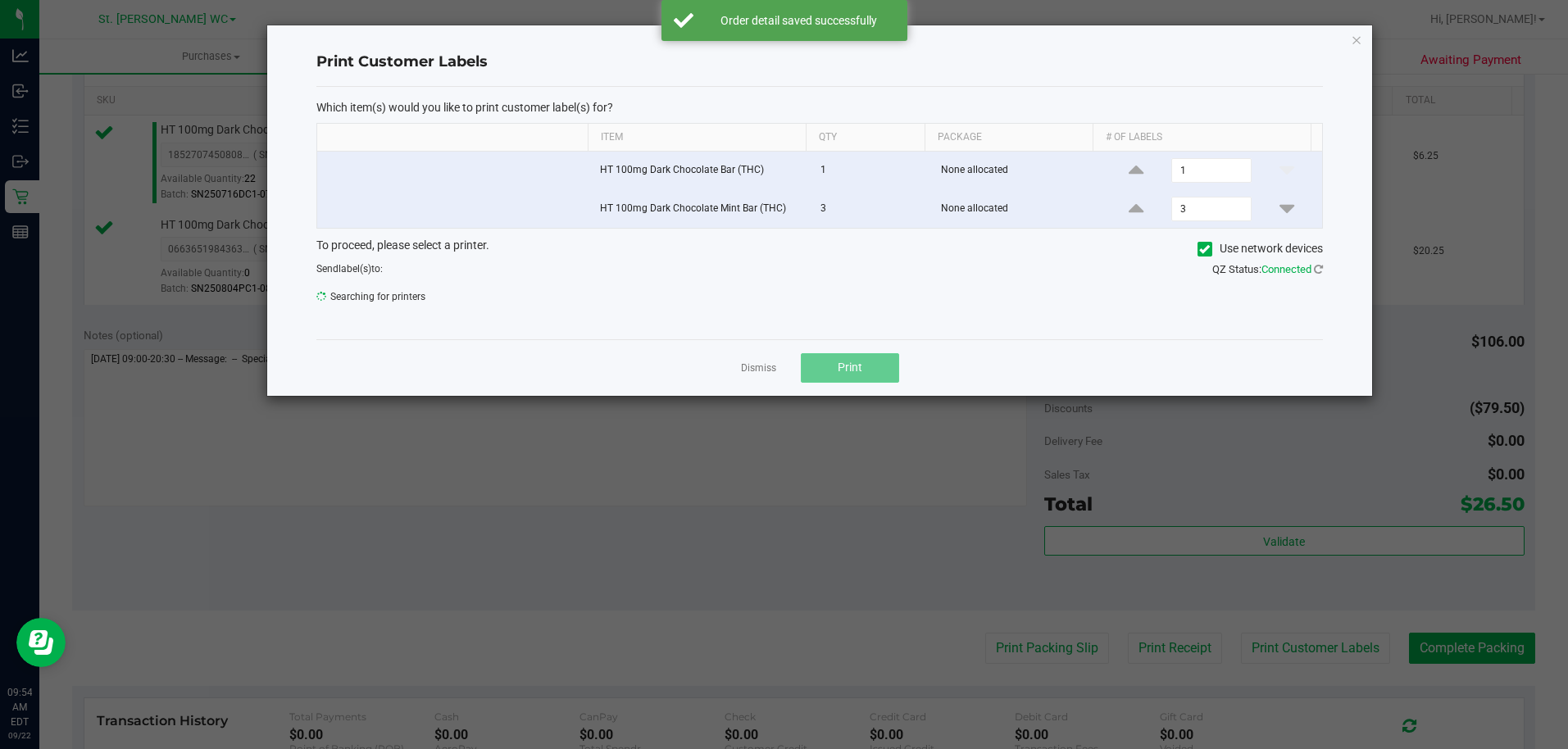
click at [844, 353] on button "Print" at bounding box center [849, 367] width 99 height 29
click at [845, 353] on div at bounding box center [820, 210] width 1105 height 371
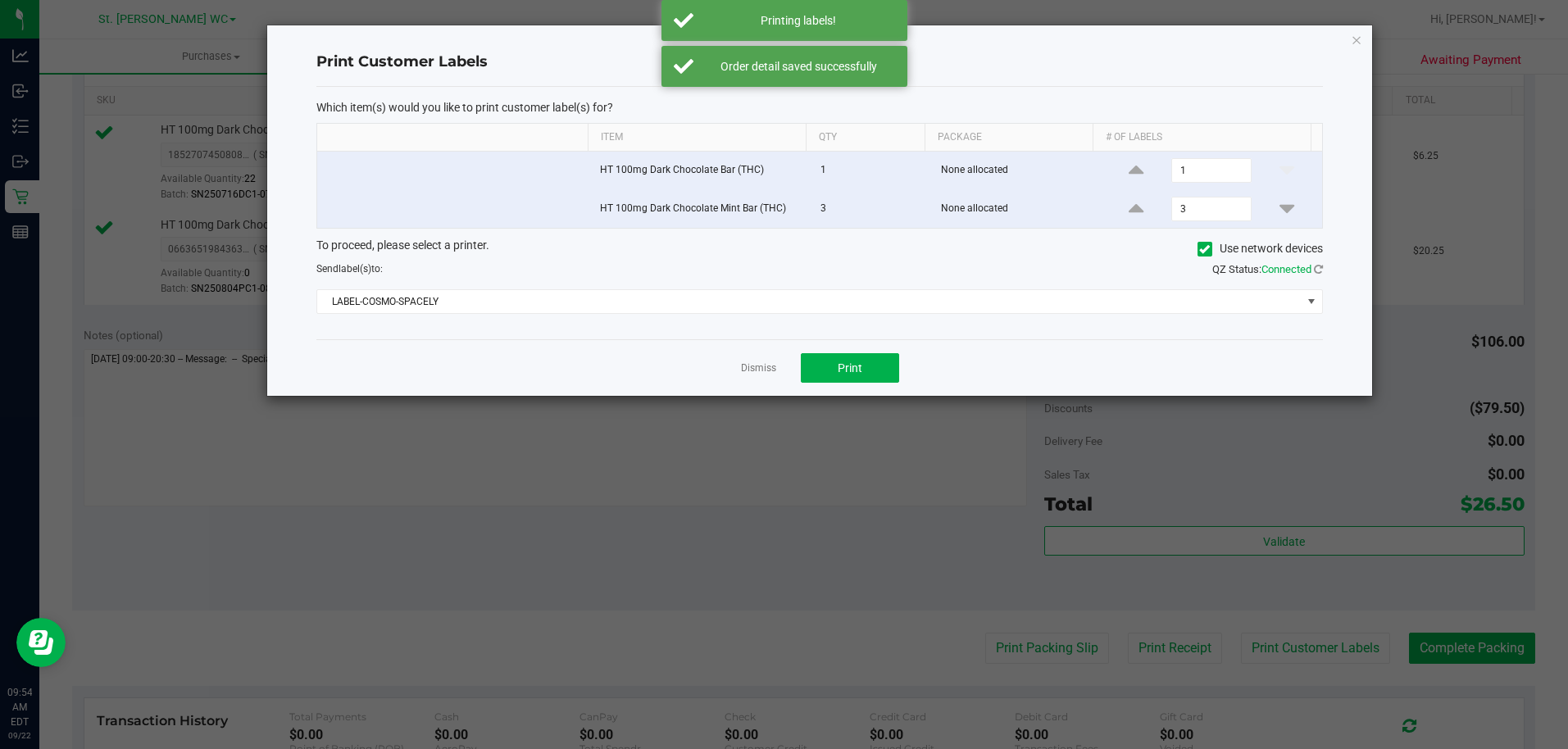
drag, startPoint x: 754, startPoint y: 365, endPoint x: 997, endPoint y: 467, distance: 263.5
click at [784, 379] on div "Dismiss Print" at bounding box center [819, 368] width 1007 height 56
drag, startPoint x: 745, startPoint y: 372, endPoint x: 762, endPoint y: 372, distance: 17.0
click at [746, 372] on link "Dismiss" at bounding box center [759, 368] width 36 height 14
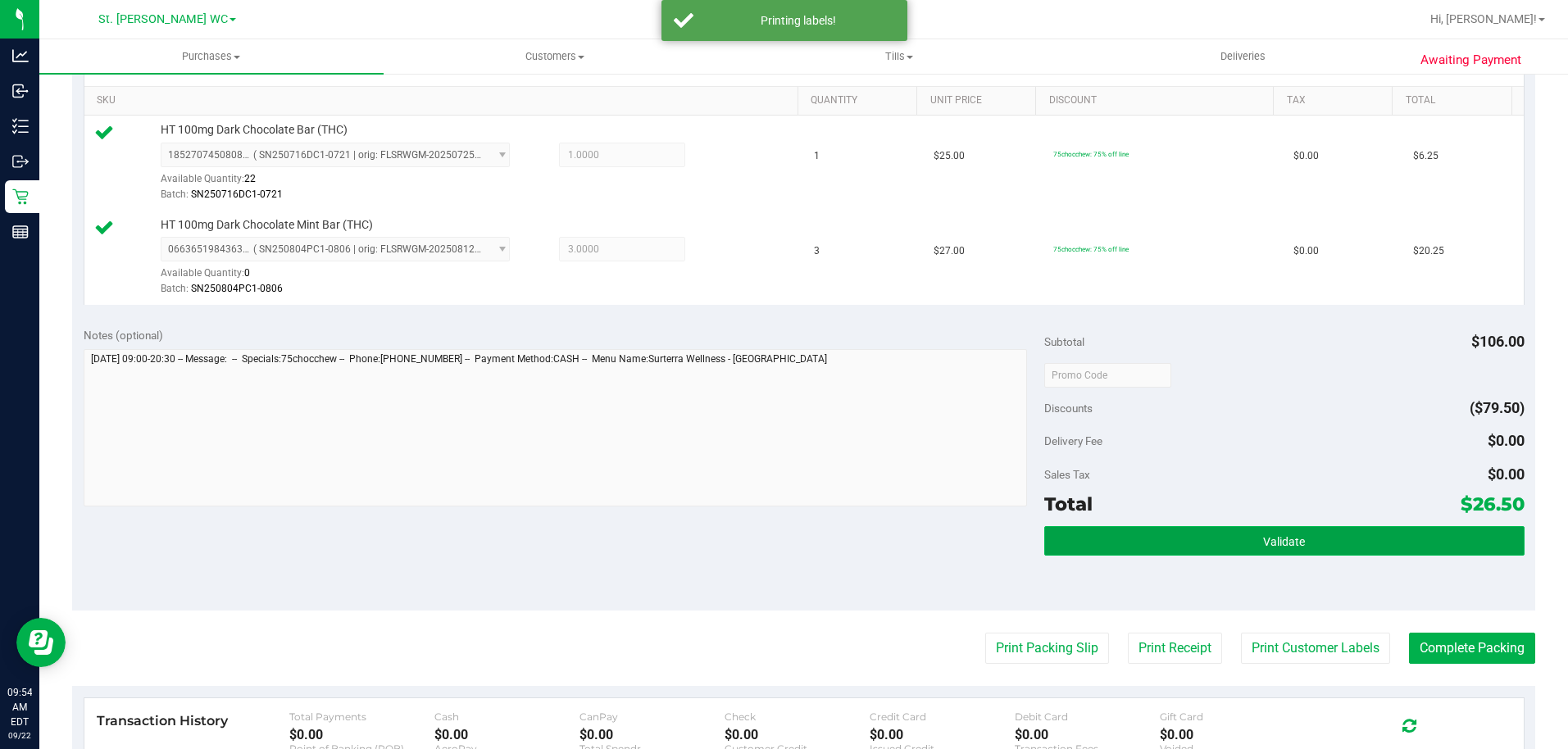
click at [1271, 527] on button "Validate" at bounding box center [1285, 541] width 480 height 29
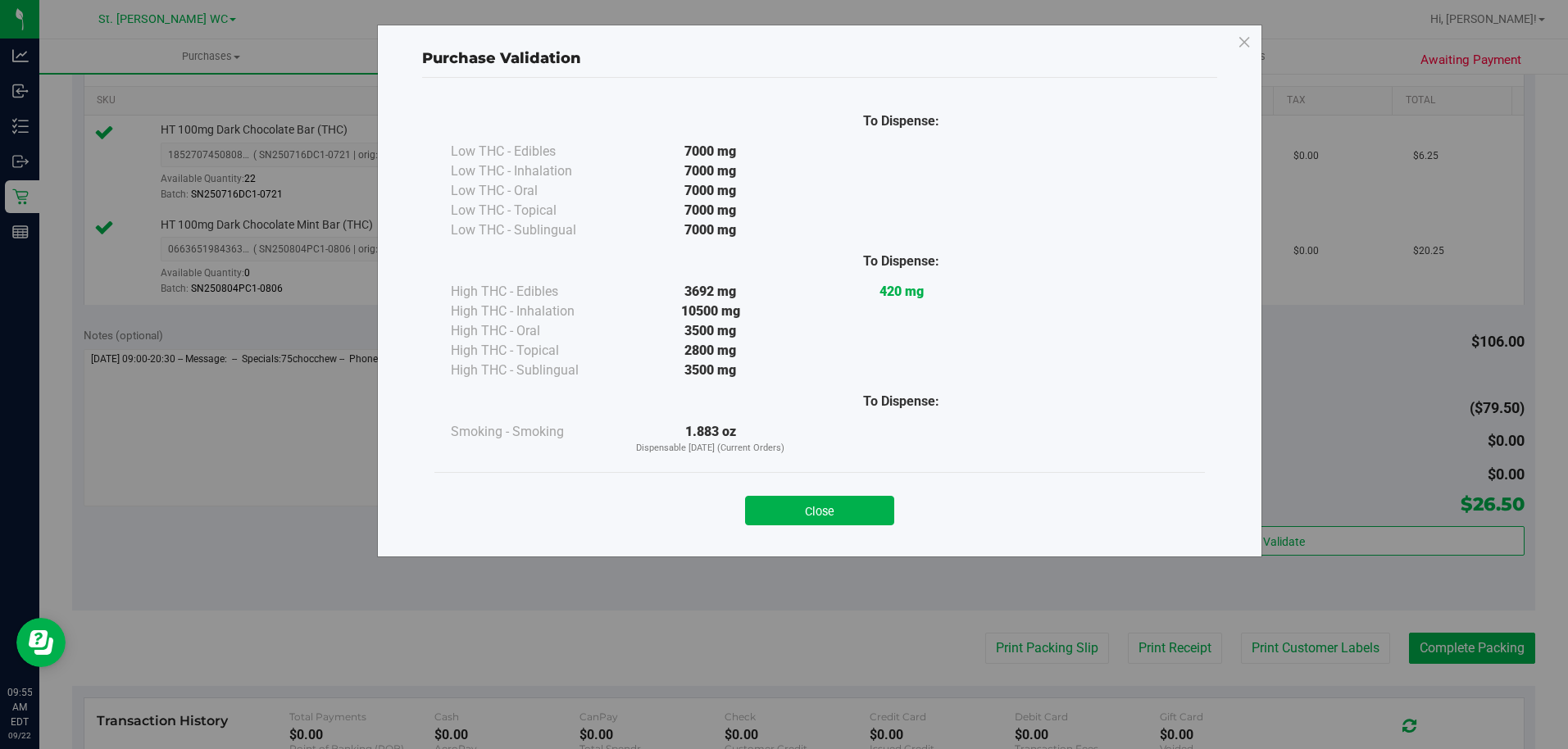
click at [833, 483] on div "Close" at bounding box center [819, 505] width 770 height 67
click at [833, 491] on div "Close" at bounding box center [819, 506] width 746 height 41
click at [814, 511] on button "Close" at bounding box center [819, 510] width 149 height 29
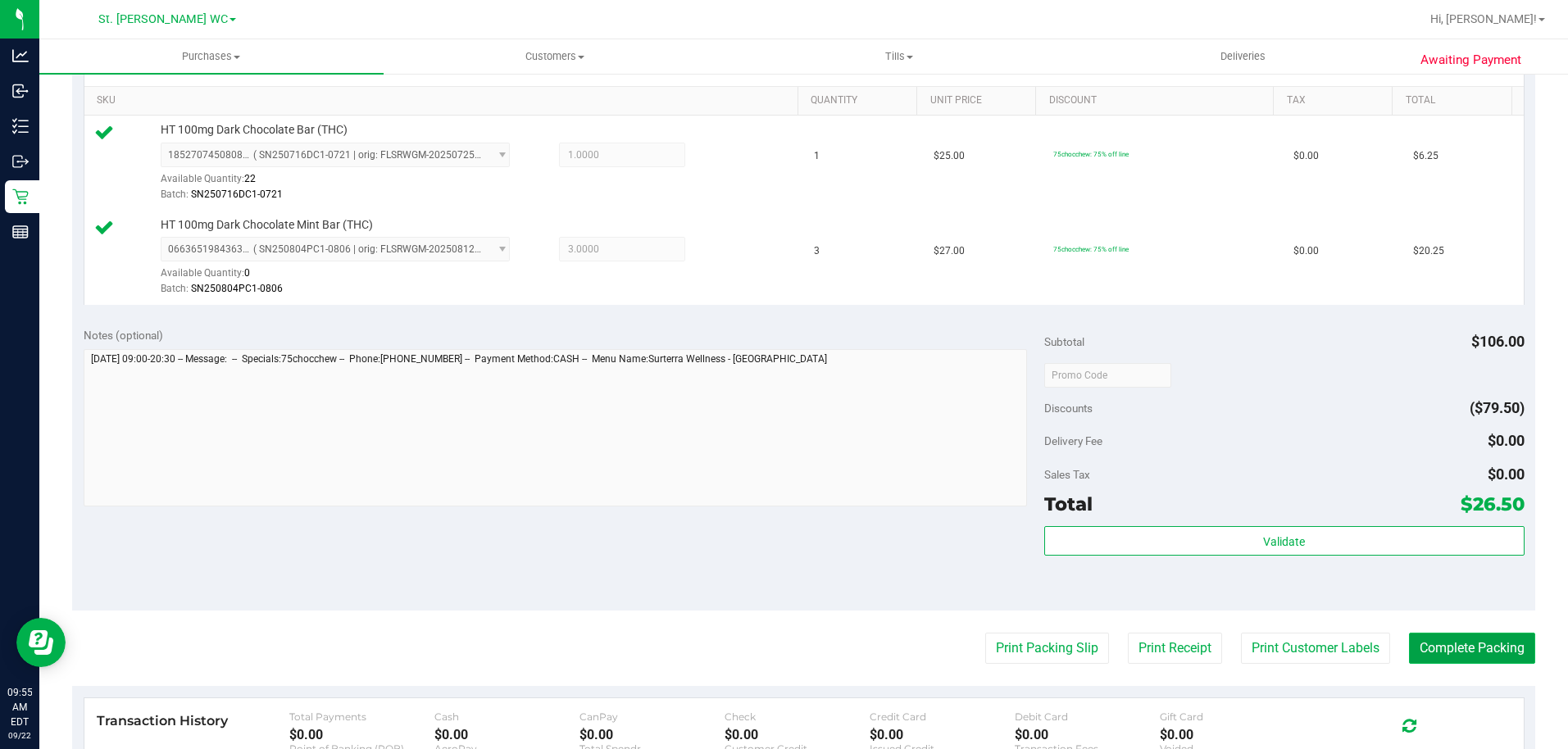
click at [1503, 641] on button "Complete Packing" at bounding box center [1472, 648] width 127 height 31
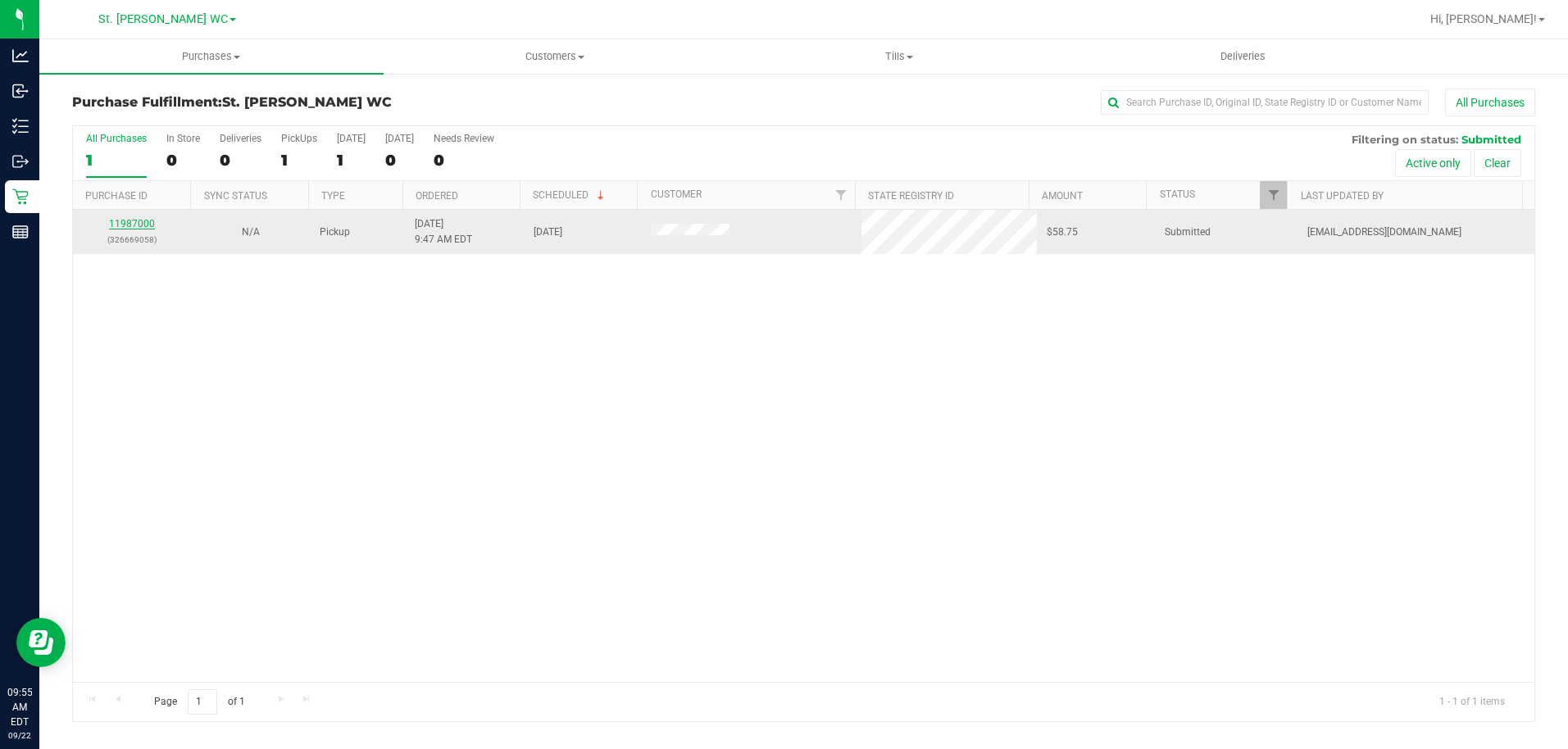
click at [150, 226] on link "11987000" at bounding box center [131, 223] width 46 height 11
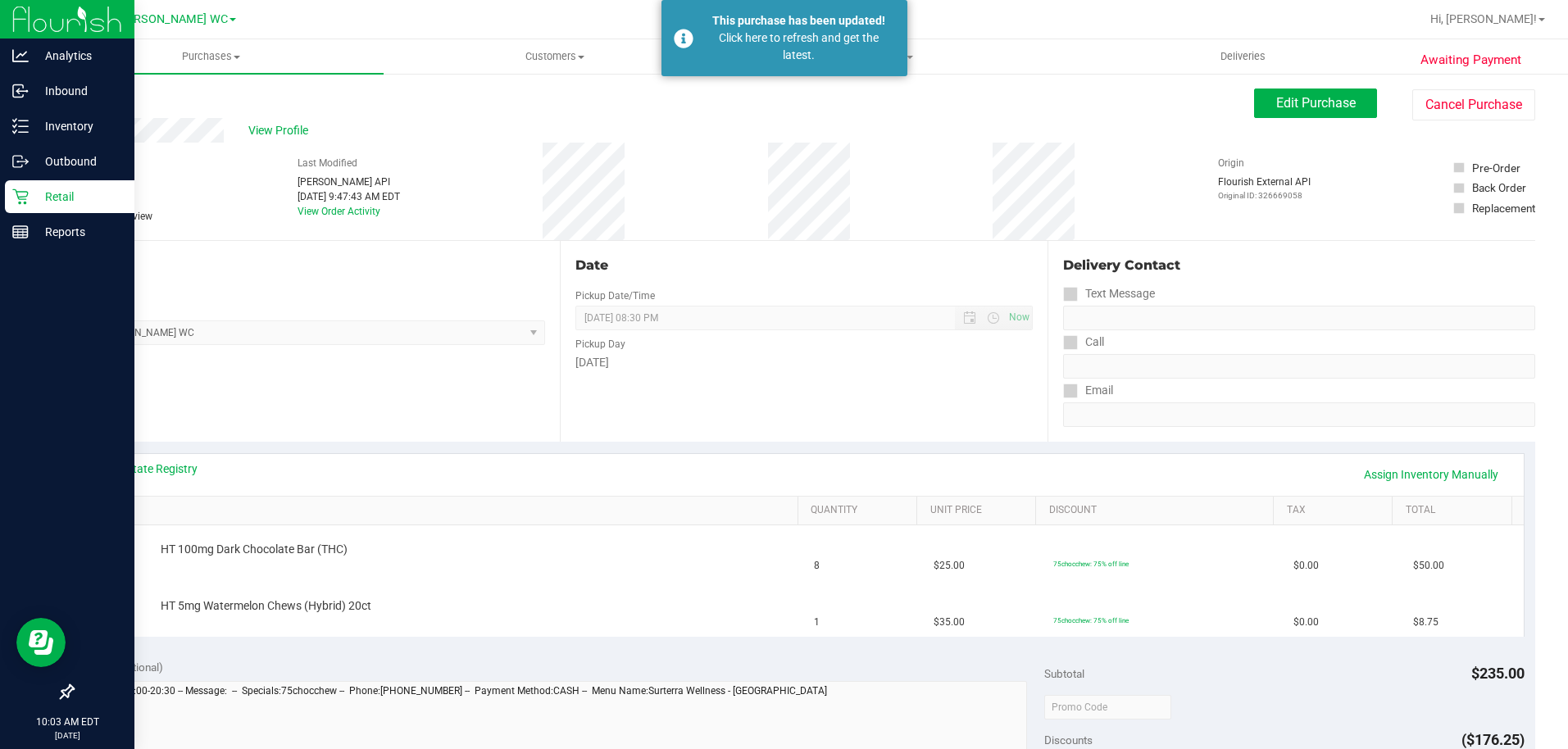
click at [33, 183] on div "Retail" at bounding box center [69, 196] width 129 height 33
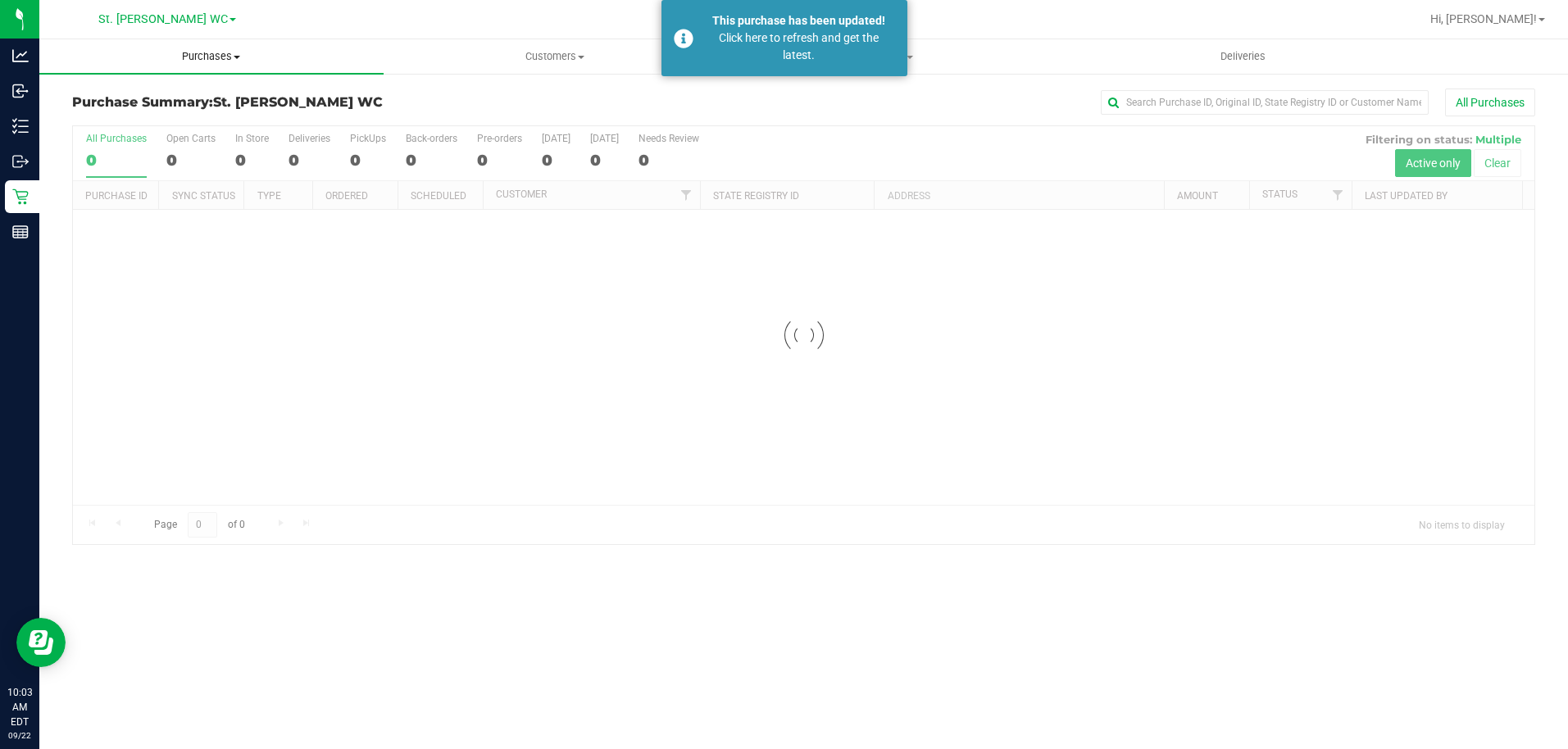
click at [210, 49] on span "Purchases" at bounding box center [211, 56] width 344 height 15
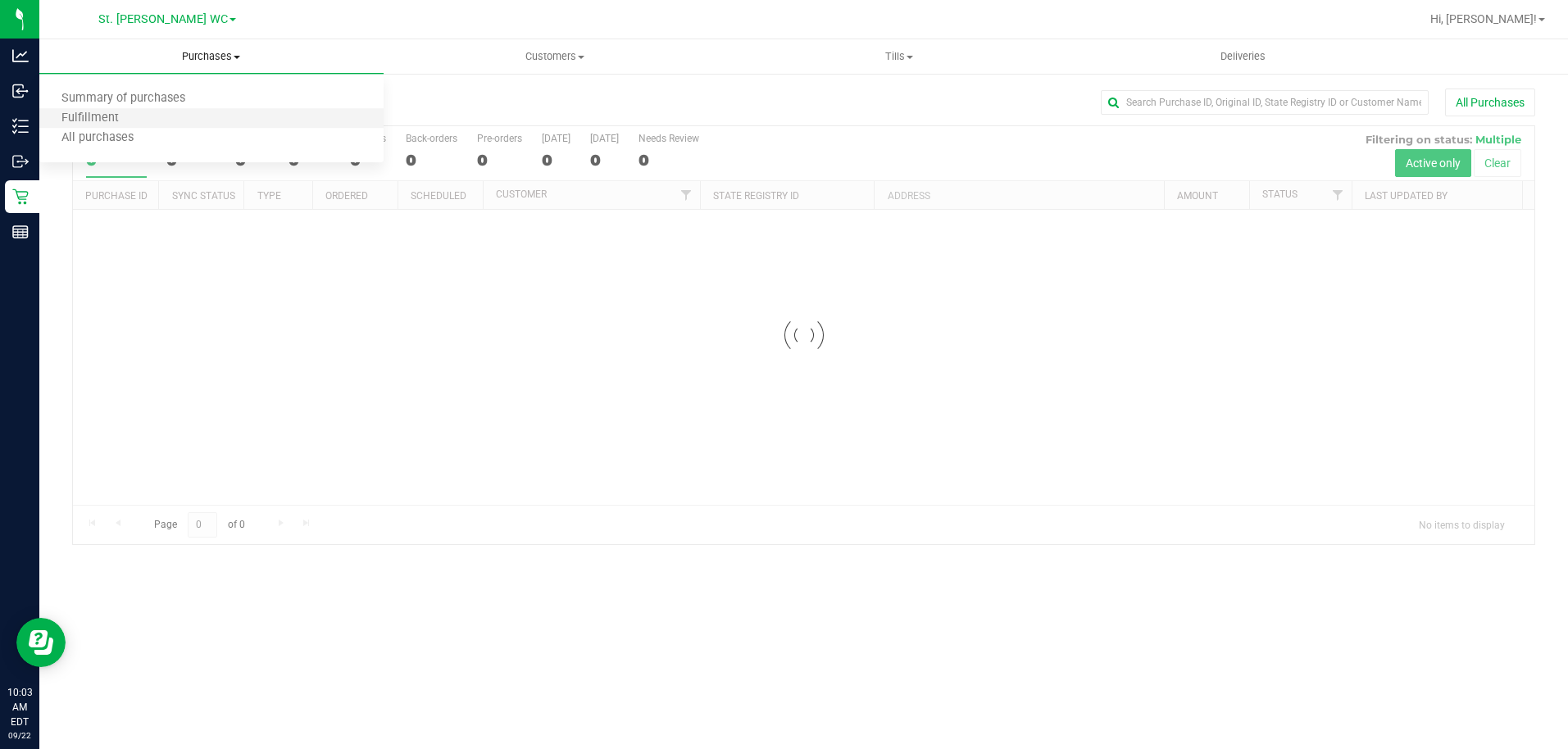
click at [166, 120] on li "Fulfillment" at bounding box center [211, 118] width 344 height 20
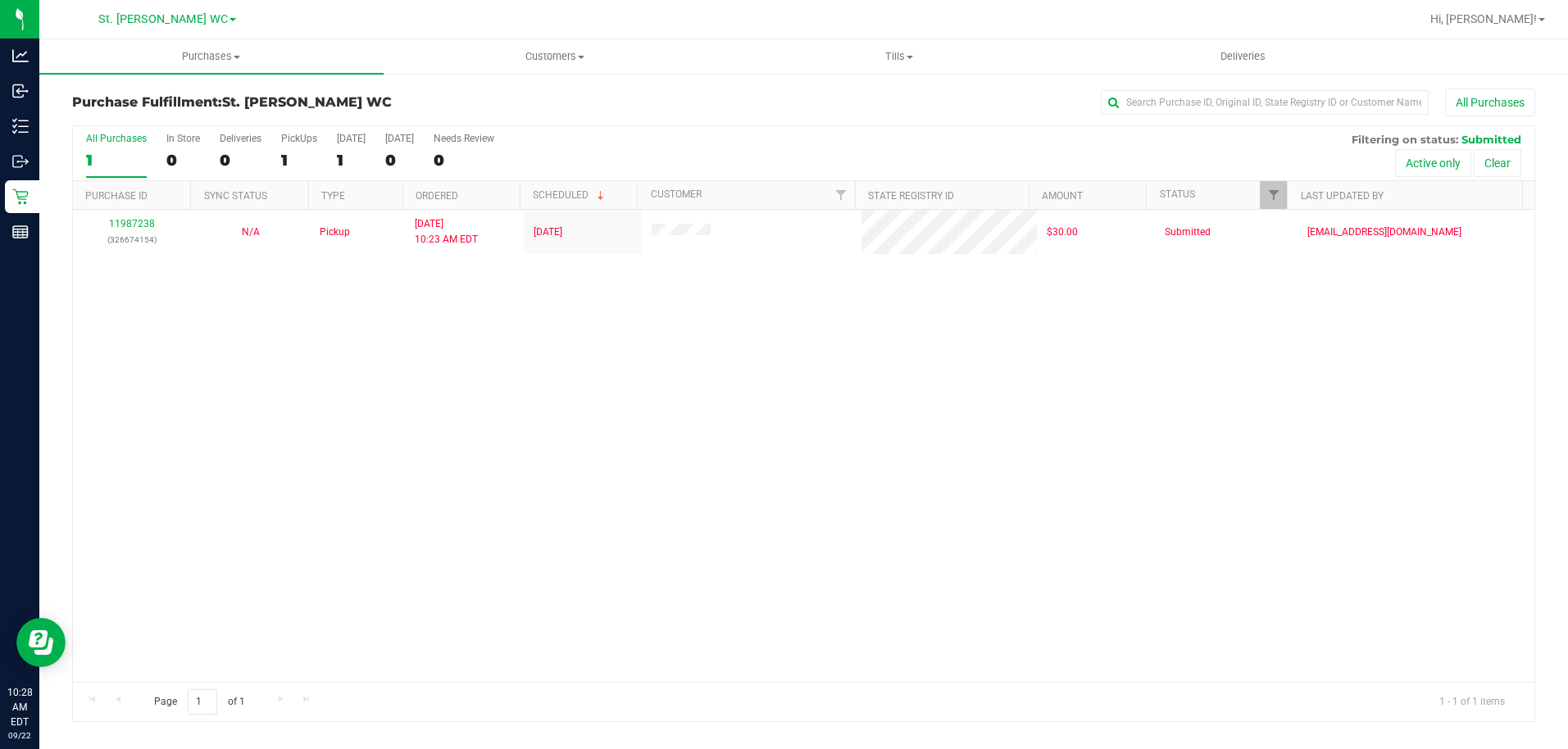
click at [247, 333] on div "11987238 (326674154) N/A Pickup [DATE] 10:23 AM EDT 9/22/2025 $30.00 Submitted …" at bounding box center [803, 446] width 1461 height 472
click at [386, 504] on div "11987238 (326674154) N/A Pickup [DATE] 10:23 AM EDT 9/22/2025 $30.00 Submitted …" at bounding box center [803, 446] width 1461 height 472
